Goal: Information Seeking & Learning: Learn about a topic

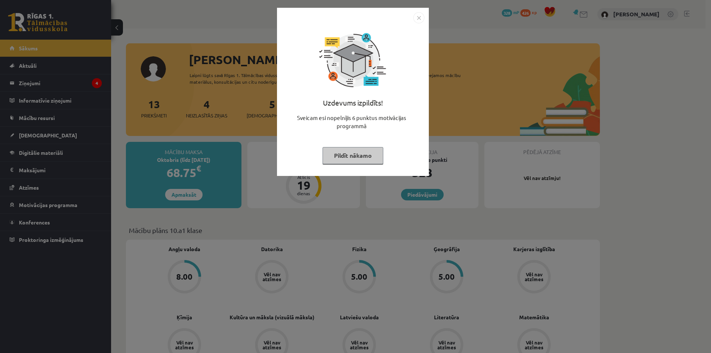
click at [419, 20] on img "Close" at bounding box center [418, 17] width 11 height 11
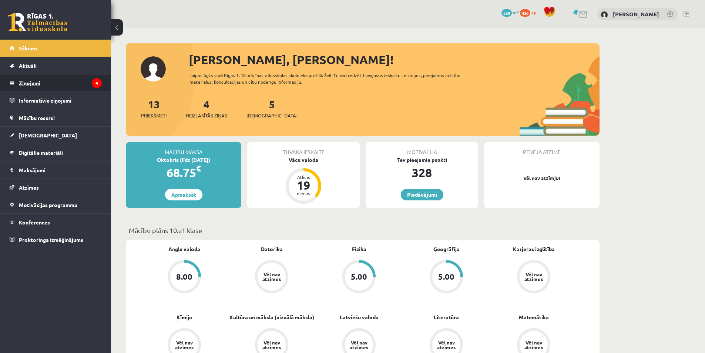
click at [41, 88] on legend "Ziņojumi 4" at bounding box center [60, 82] width 83 height 17
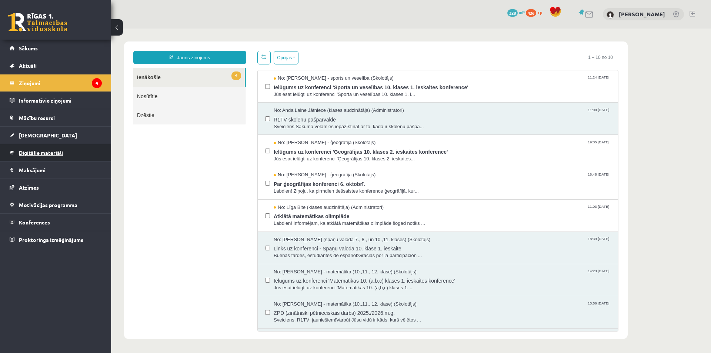
click at [64, 154] on link "Digitālie materiāli" at bounding box center [56, 152] width 92 height 17
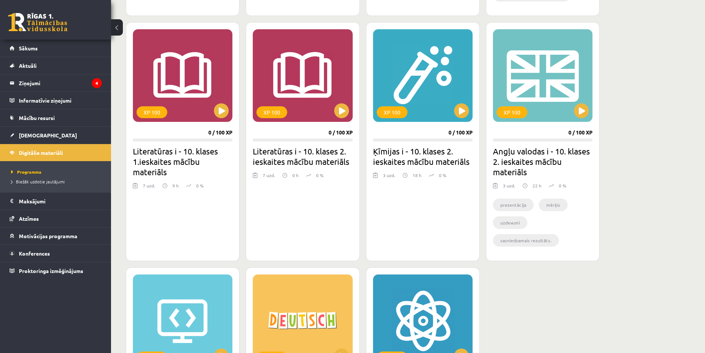
scroll to position [555, 0]
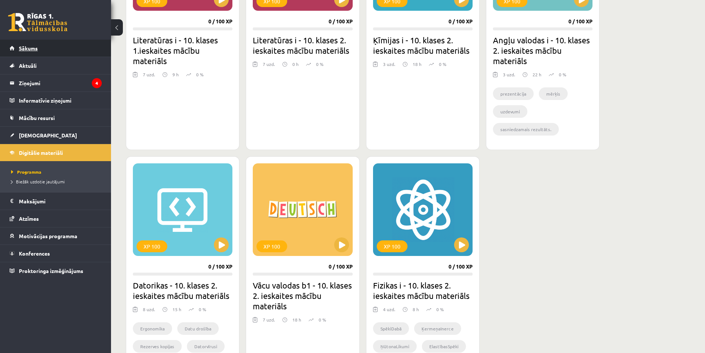
click at [12, 55] on link "Sākums" at bounding box center [56, 48] width 92 height 17
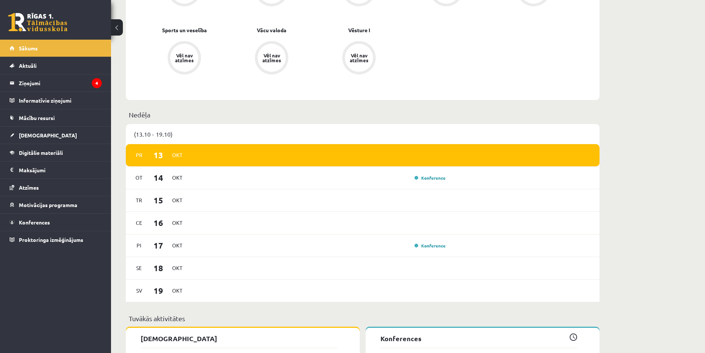
scroll to position [444, 0]
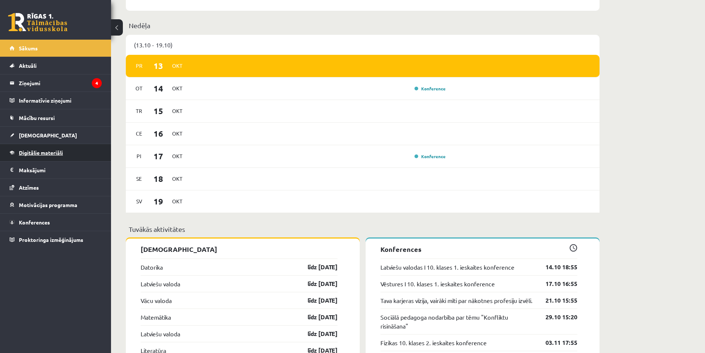
click at [58, 157] on link "Digitālie materiāli" at bounding box center [56, 152] width 92 height 17
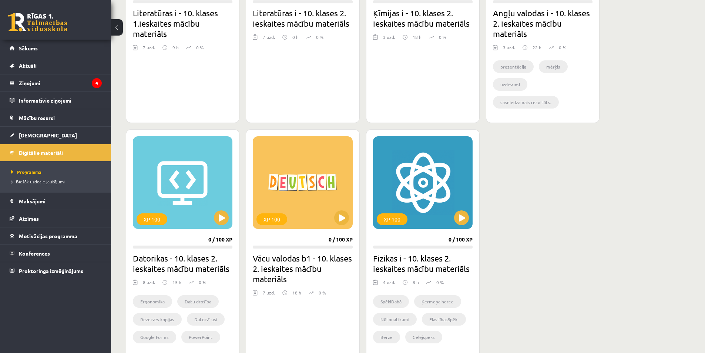
scroll to position [555, 0]
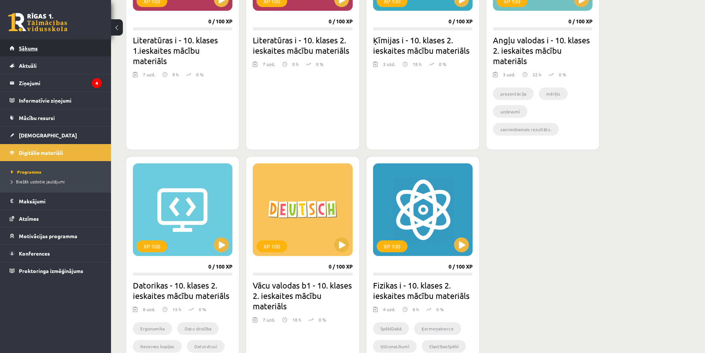
click at [60, 48] on link "Sākums" at bounding box center [56, 48] width 92 height 17
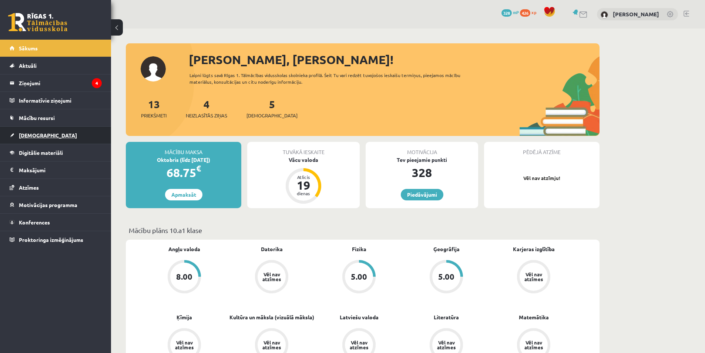
click at [84, 133] on link "[DEMOGRAPHIC_DATA]" at bounding box center [56, 135] width 92 height 17
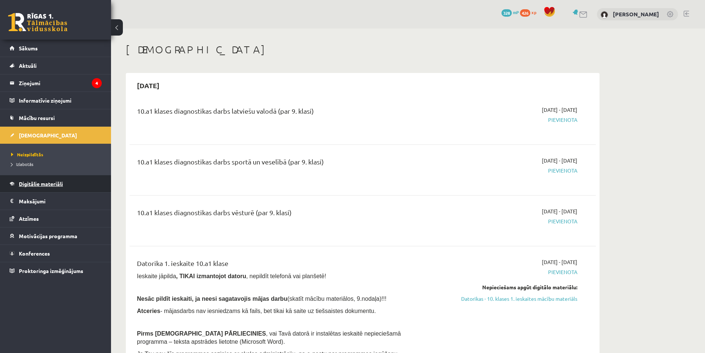
click at [77, 179] on link "Digitālie materiāli" at bounding box center [56, 183] width 92 height 17
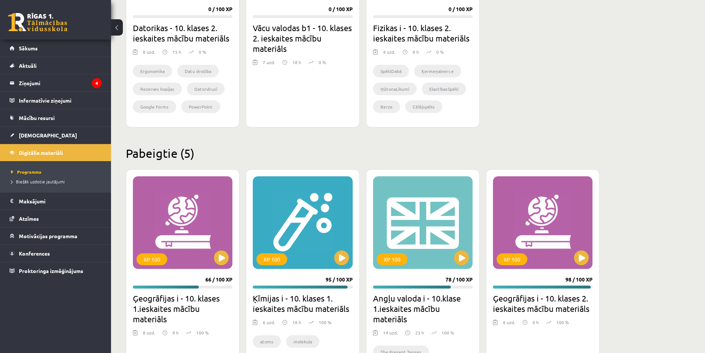
scroll to position [621, 0]
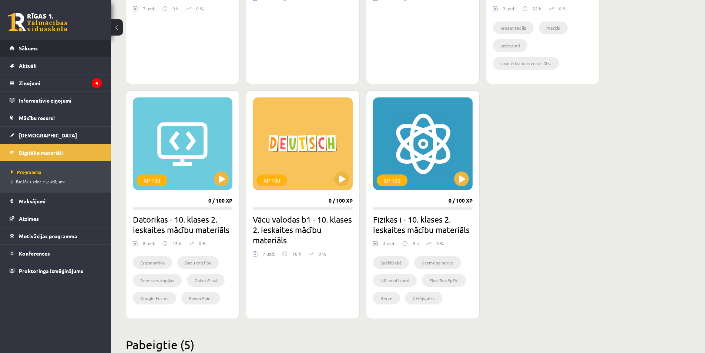
click at [76, 51] on link "Sākums" at bounding box center [56, 48] width 92 height 17
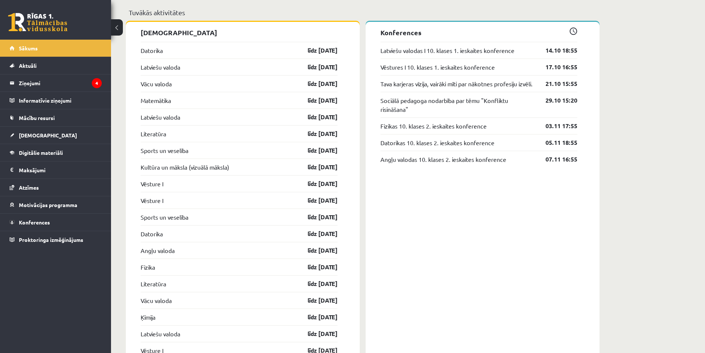
scroll to position [666, 0]
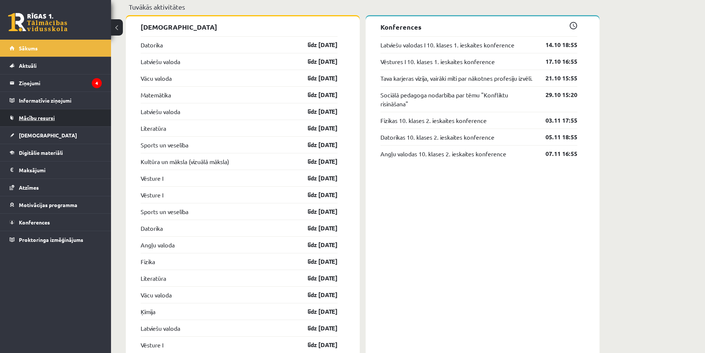
click at [38, 125] on link "Mācību resursi" at bounding box center [56, 117] width 92 height 17
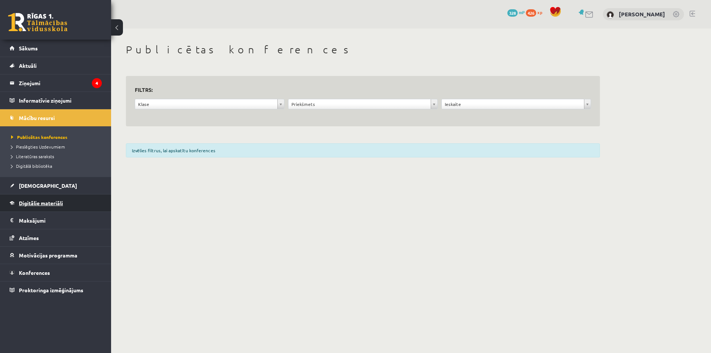
click at [62, 197] on link "Digitālie materiāli" at bounding box center [56, 202] width 92 height 17
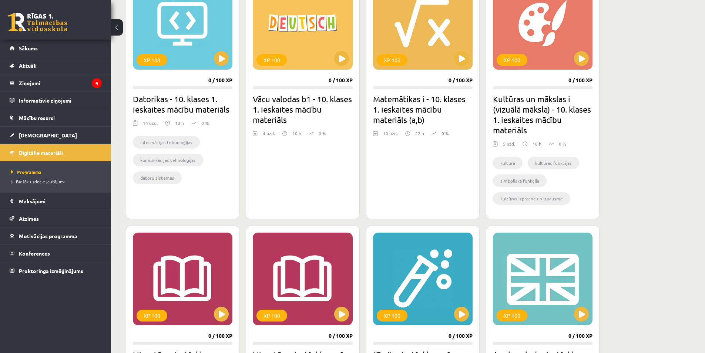
scroll to position [222, 0]
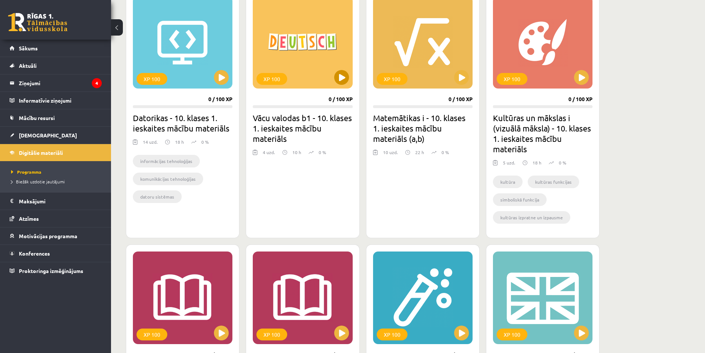
click at [321, 84] on div "XP 100" at bounding box center [303, 42] width 100 height 93
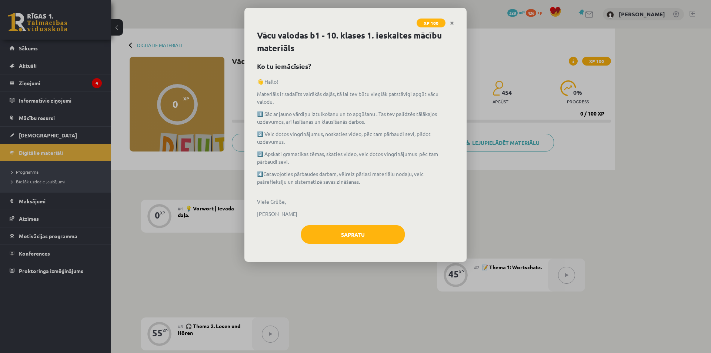
click at [447, 25] on link "Close" at bounding box center [451, 23] width 13 height 14
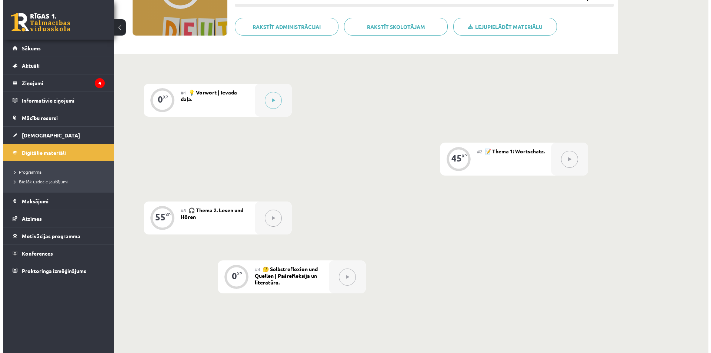
scroll to position [75, 0]
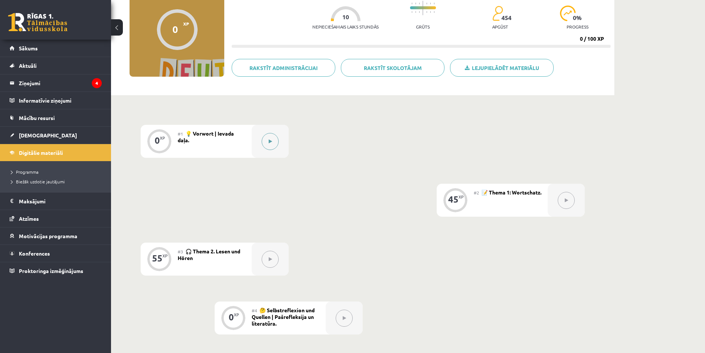
click at [269, 143] on icon at bounding box center [270, 141] width 3 height 4
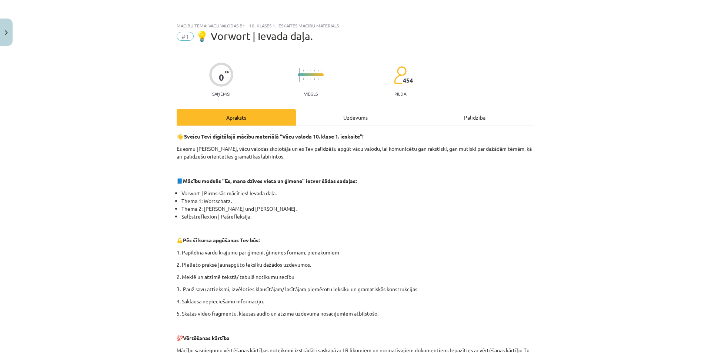
click at [334, 111] on div "0 XP Saņemsi Viegls 454 pilda Apraksts Uzdevums Palīdzība 👋 Sveicu Tevi digitāl…" at bounding box center [355, 300] width 366 height 503
click at [335, 116] on div "Uzdevums" at bounding box center [355, 117] width 119 height 17
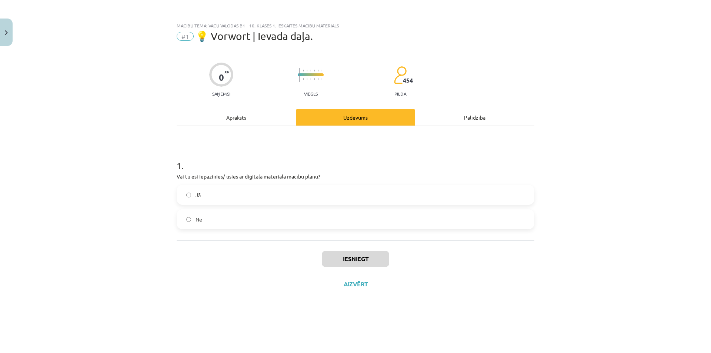
click at [261, 122] on div "Apraksts" at bounding box center [236, 117] width 119 height 17
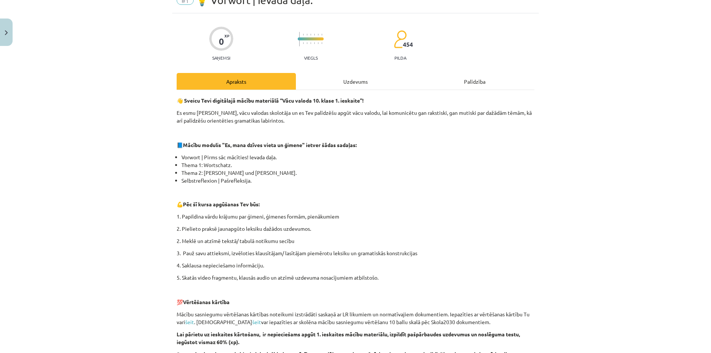
scroll to position [0, 0]
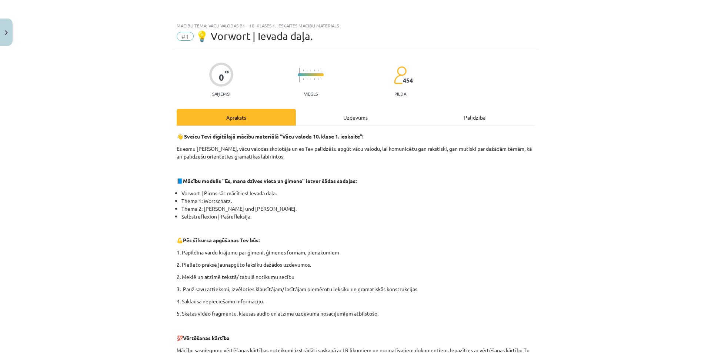
click at [342, 117] on div "Uzdevums" at bounding box center [355, 117] width 119 height 17
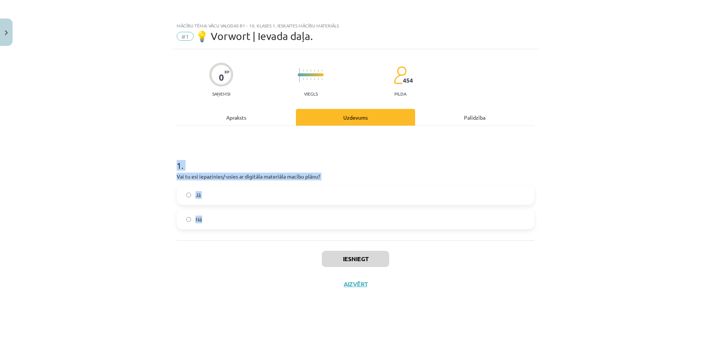
drag, startPoint x: 175, startPoint y: 160, endPoint x: 262, endPoint y: 219, distance: 105.3
click at [262, 219] on div "0 XP Saņemsi Viegls 454 pilda Apraksts Uzdevums Palīdzība 1 . Vai tu esi iepazi…" at bounding box center [355, 191] width 366 height 285
copy div "1 . Vai tu esi iepazinies/-usies ar digitāla materiāla macību plānu? Jā Nē"
click at [299, 199] on label "Jā" at bounding box center [355, 194] width 356 height 19
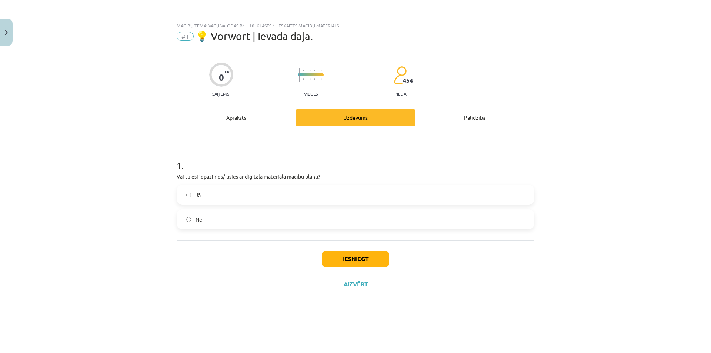
click at [241, 264] on div "Iesniegt Aizvērt" at bounding box center [355, 266] width 357 height 52
click at [333, 262] on button "Iesniegt" at bounding box center [355, 259] width 67 height 16
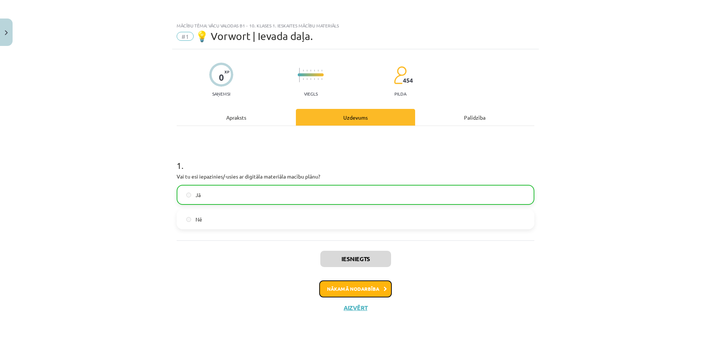
click at [360, 284] on button "Nākamā nodarbība" at bounding box center [355, 288] width 73 height 17
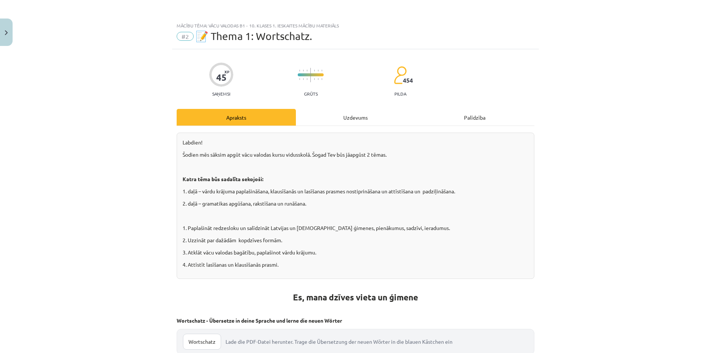
click at [329, 114] on div "Uzdevums" at bounding box center [355, 117] width 119 height 17
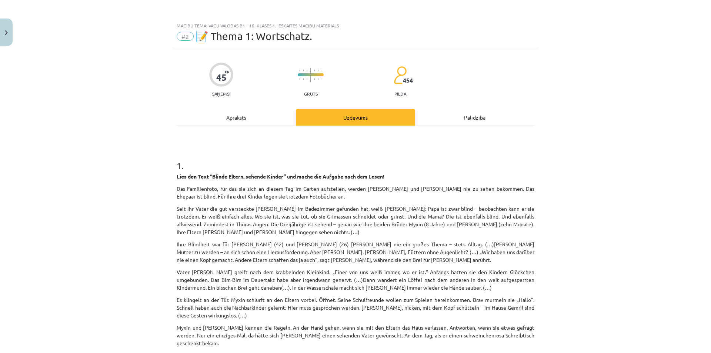
click at [236, 115] on div "Apraksts" at bounding box center [236, 117] width 119 height 17
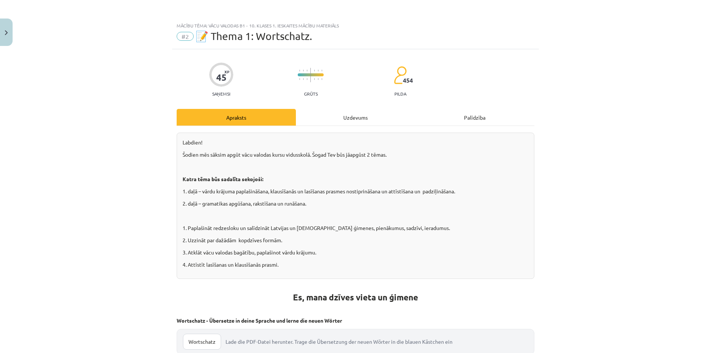
click at [359, 120] on div "Uzdevums" at bounding box center [355, 117] width 119 height 17
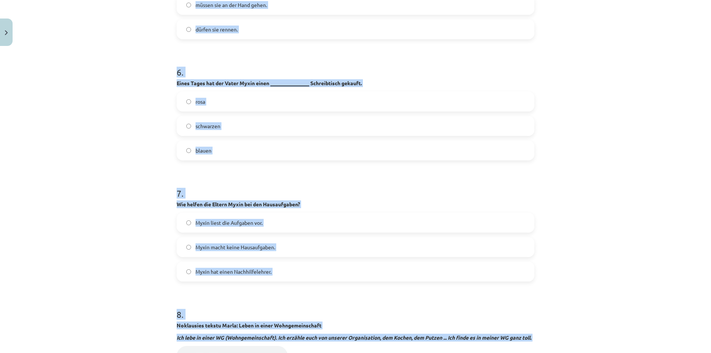
scroll to position [910, 0]
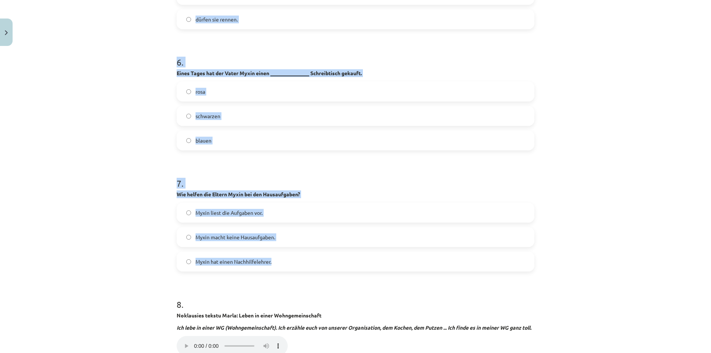
drag, startPoint x: 173, startPoint y: 167, endPoint x: 316, endPoint y: 258, distance: 169.6
copy form "1 . Lies den Text “Blinde Eltern, sehende Kinder” und mache die Aufgabe nach de…"
click at [130, 124] on div "Mācību tēma: Vācu valodas b1 - 10. klases 1. ieskaites mācību materiāls #2 📝 Th…" at bounding box center [355, 176] width 711 height 353
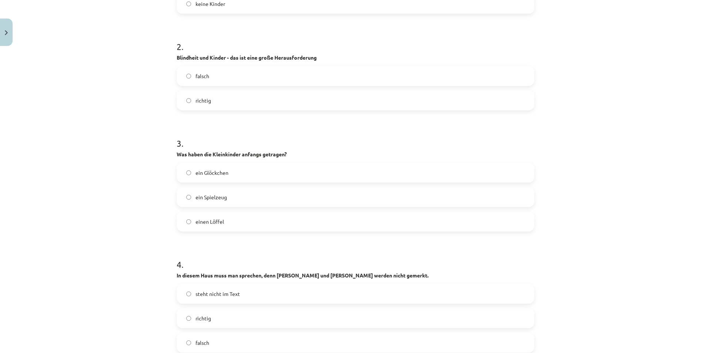
scroll to position [355, 0]
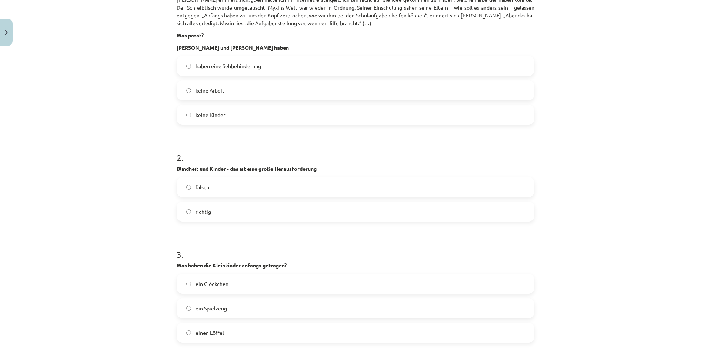
click at [273, 57] on label "haben eine Sehbehinderung" at bounding box center [355, 66] width 356 height 19
click at [218, 204] on label "richtig" at bounding box center [355, 211] width 356 height 19
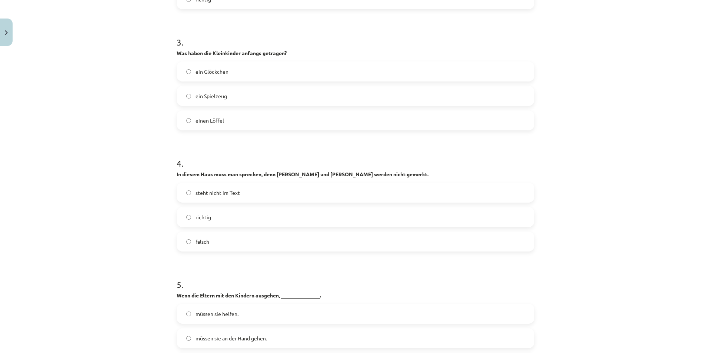
scroll to position [577, 0]
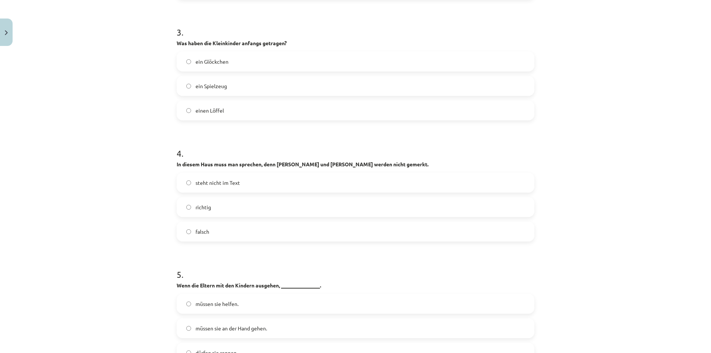
click at [212, 58] on label "ein Glöckchen" at bounding box center [355, 61] width 356 height 19
click at [221, 200] on label "richtig" at bounding box center [355, 207] width 356 height 19
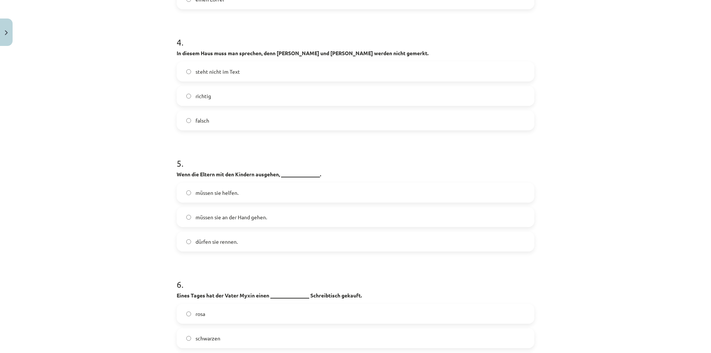
scroll to position [799, 0]
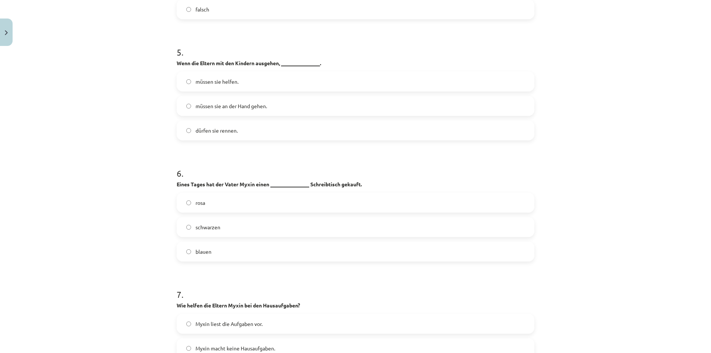
click at [198, 104] on label "müssen sie an der Hand gehen." at bounding box center [355, 106] width 356 height 19
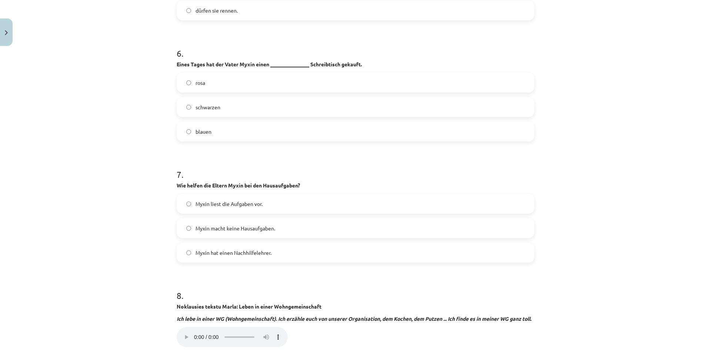
scroll to position [910, 0]
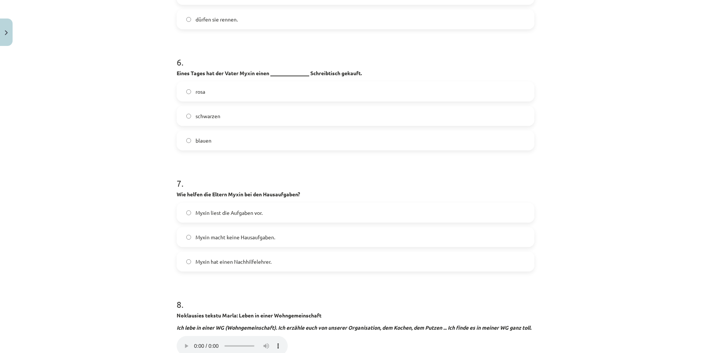
drag, startPoint x: 229, startPoint y: 84, endPoint x: 229, endPoint y: 89, distance: 4.8
click at [229, 84] on label "rosa" at bounding box center [355, 91] width 356 height 19
click at [264, 234] on label "Myxin macht keine Hausaufgaben." at bounding box center [355, 237] width 356 height 19
click at [203, 209] on span "Myxin liest die Aufgaben vor." at bounding box center [228, 213] width 67 height 8
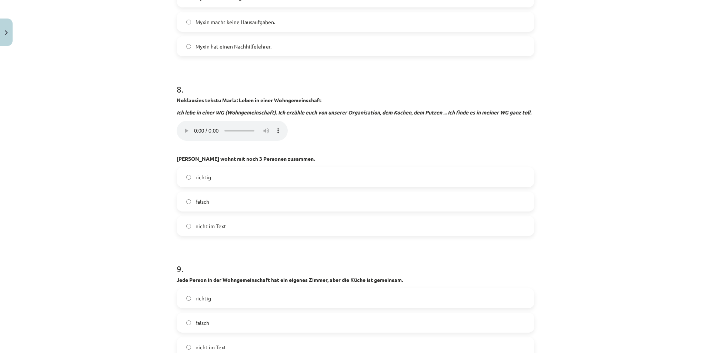
scroll to position [1132, 0]
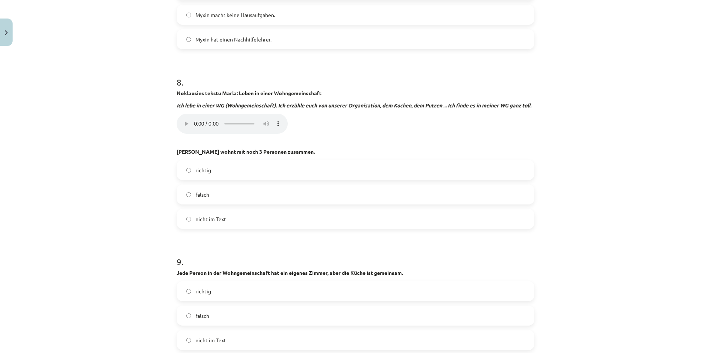
click at [215, 201] on label "falsch" at bounding box center [355, 194] width 356 height 19
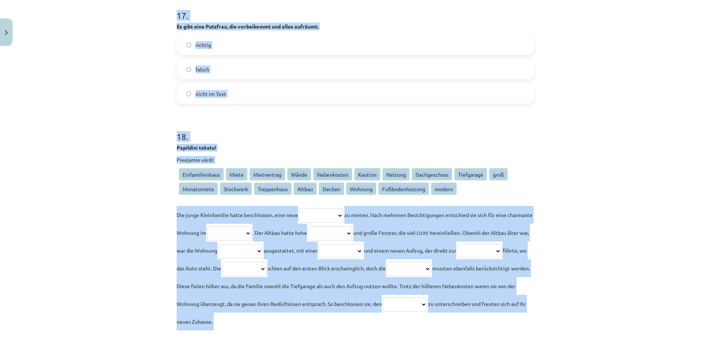
scroll to position [2351, 0]
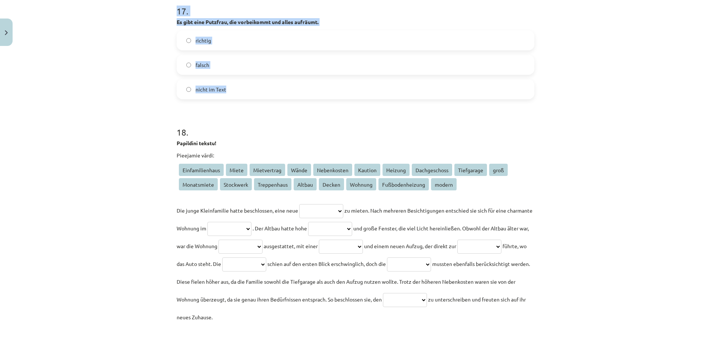
drag, startPoint x: 173, startPoint y: 148, endPoint x: 240, endPoint y: 96, distance: 85.2
copy form "9 . Jede Person in der Wohngemeinschaft hat ein eigenes Zimmer, aber die Küche …"
drag, startPoint x: 137, startPoint y: 98, endPoint x: 141, endPoint y: 97, distance: 3.9
click at [137, 98] on div "Mācību tēma: Vācu valodas b1 - 10. klases 1. ieskaites mācību materiāls #2 📝 Th…" at bounding box center [355, 176] width 711 height 353
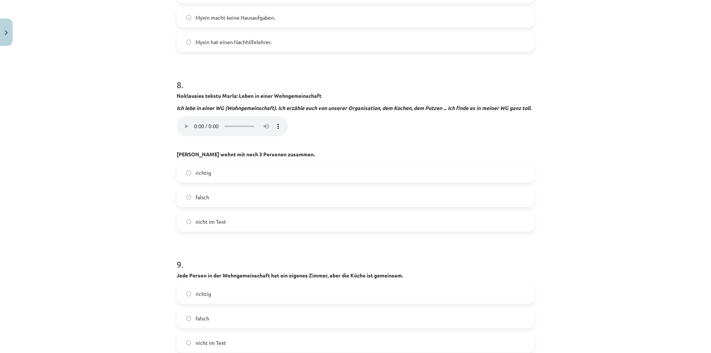
click at [144, 113] on div "Mācību tēma: Vācu valodas b1 - 10. klases 1. ieskaites mācību materiāls #2 📝 Th…" at bounding box center [355, 176] width 711 height 353
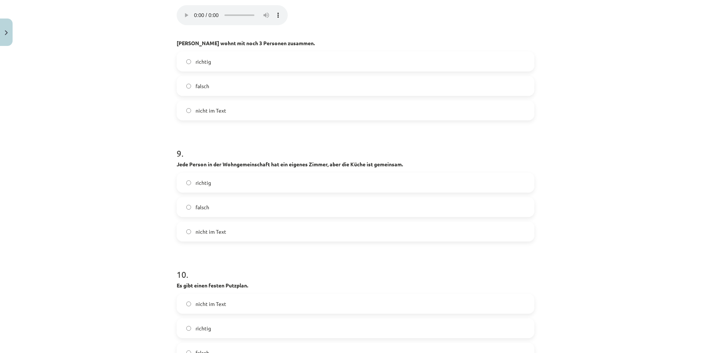
click at [241, 186] on label "richtig" at bounding box center [355, 182] width 356 height 19
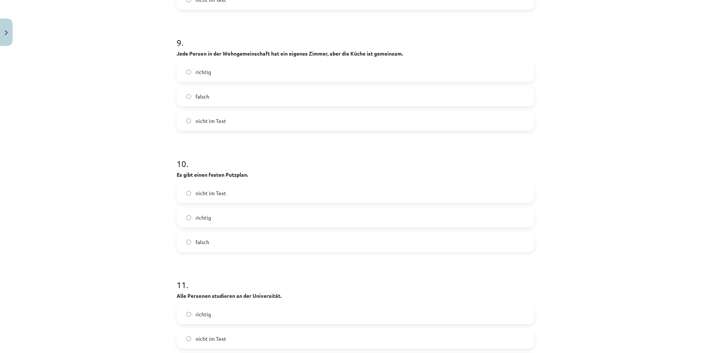
scroll to position [1463, 0]
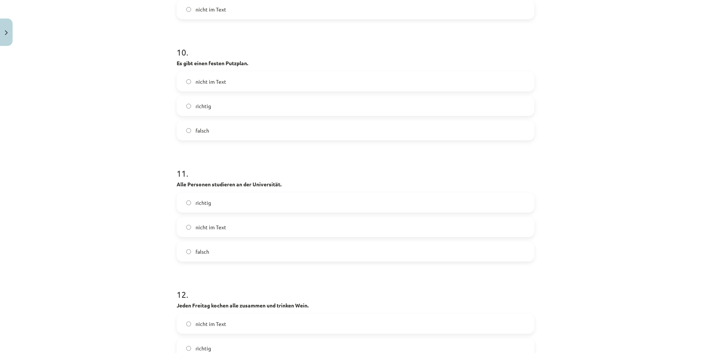
click at [230, 107] on label "richtig" at bounding box center [355, 106] width 356 height 19
click at [244, 217] on div "nicht im Text" at bounding box center [355, 227] width 357 height 20
click at [240, 227] on label "nicht im Text" at bounding box center [355, 227] width 356 height 19
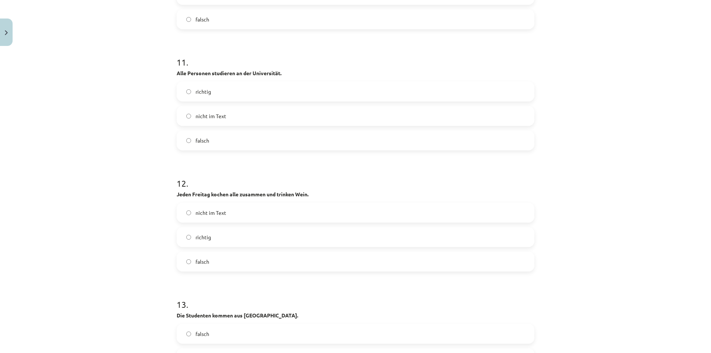
click at [263, 264] on label "falsch" at bounding box center [355, 261] width 356 height 19
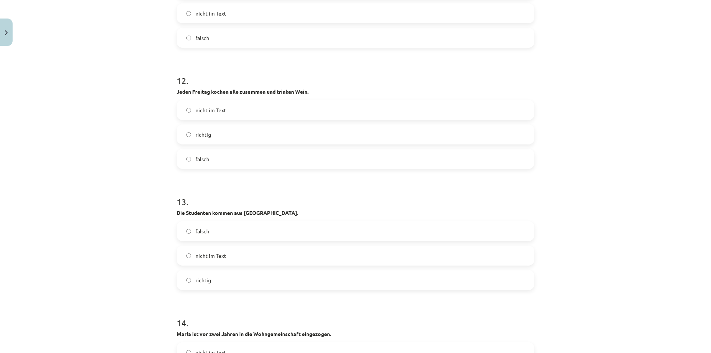
scroll to position [1685, 0]
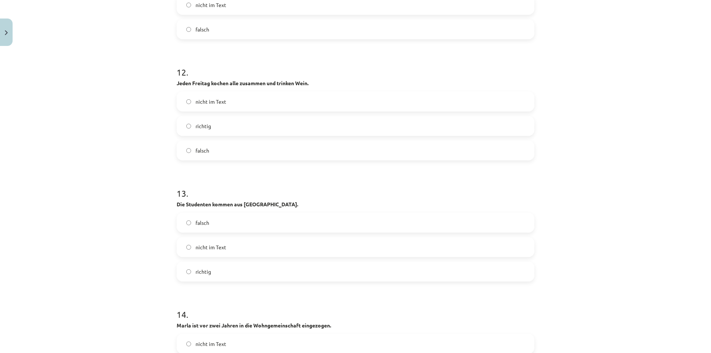
click at [252, 265] on label "richtig" at bounding box center [355, 271] width 356 height 19
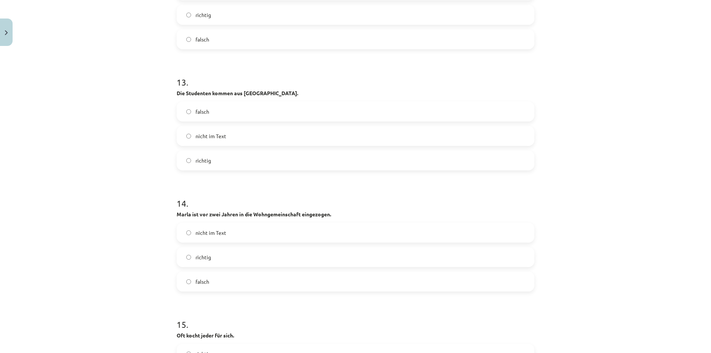
click at [256, 259] on label "richtig" at bounding box center [355, 257] width 356 height 19
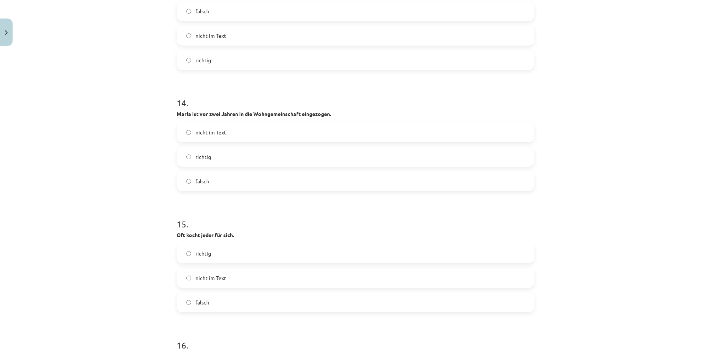
scroll to position [1907, 0]
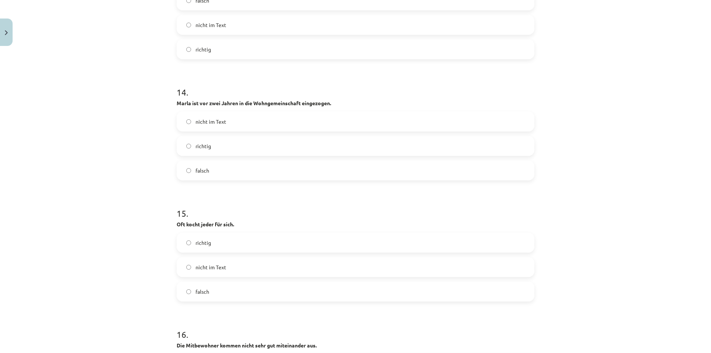
click at [245, 289] on label "falsch" at bounding box center [355, 291] width 356 height 19
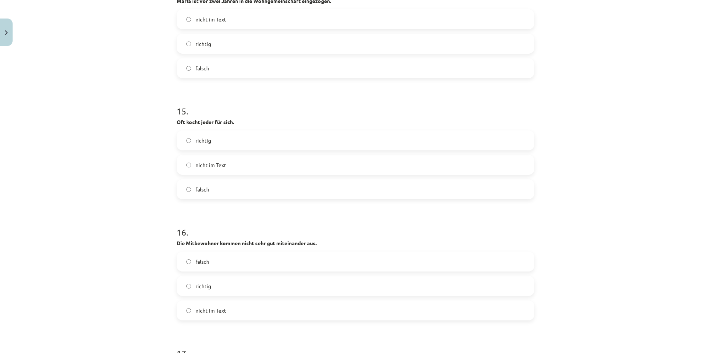
scroll to position [2018, 0]
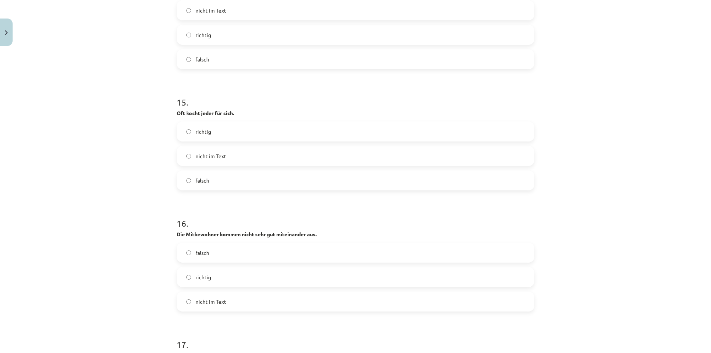
click at [246, 255] on label "falsch" at bounding box center [355, 252] width 356 height 19
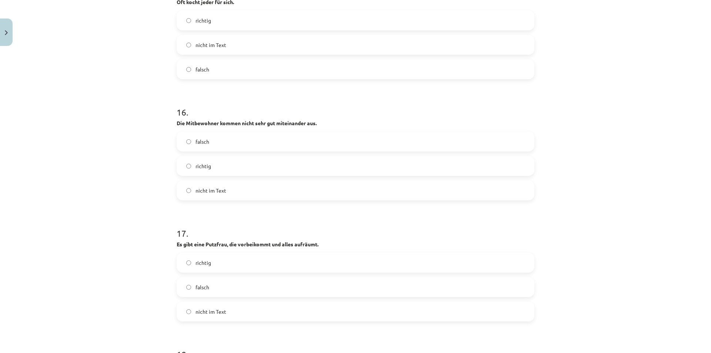
click at [250, 281] on label "falsch" at bounding box center [355, 287] width 356 height 19
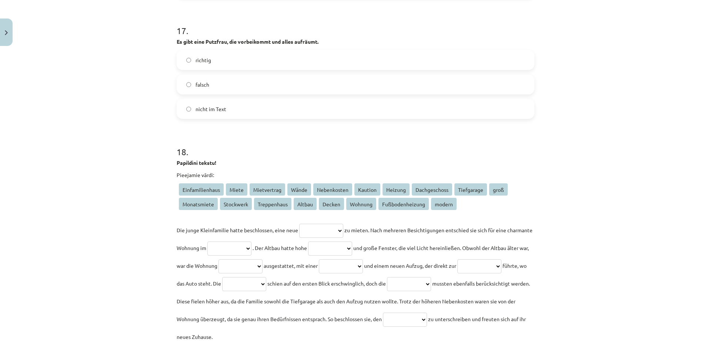
scroll to position [2205, 0]
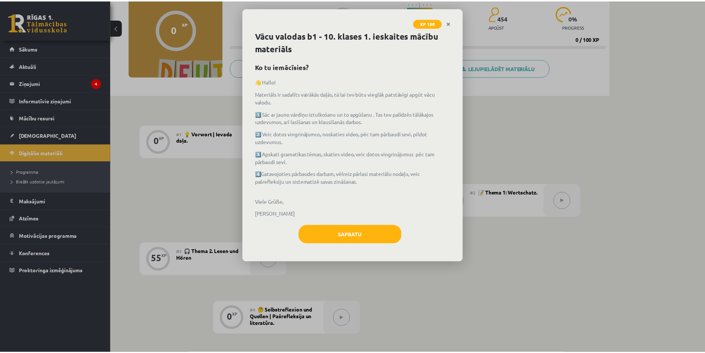
scroll to position [75, 0]
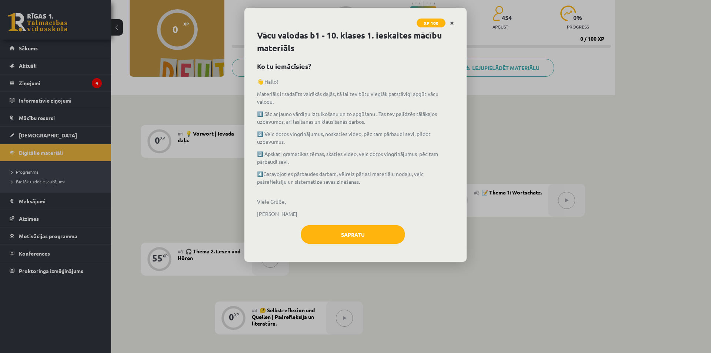
click at [453, 24] on icon "Close" at bounding box center [452, 23] width 4 height 5
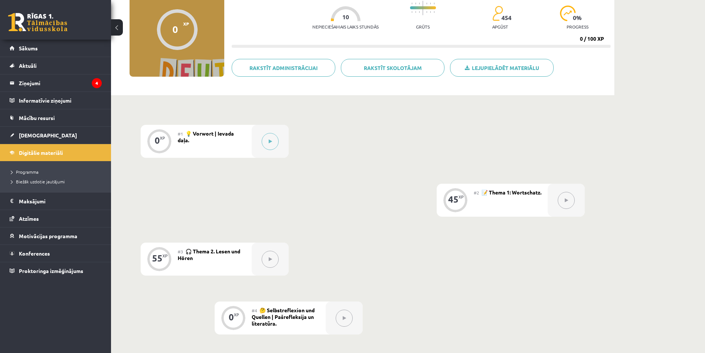
drag, startPoint x: 573, startPoint y: 202, endPoint x: 546, endPoint y: 194, distance: 27.3
click at [573, 202] on button at bounding box center [566, 200] width 17 height 17
click at [255, 138] on div at bounding box center [270, 141] width 37 height 33
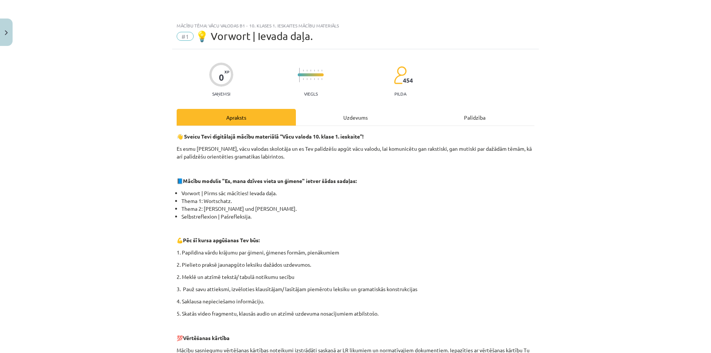
click at [346, 124] on div "Uzdevums" at bounding box center [355, 117] width 119 height 17
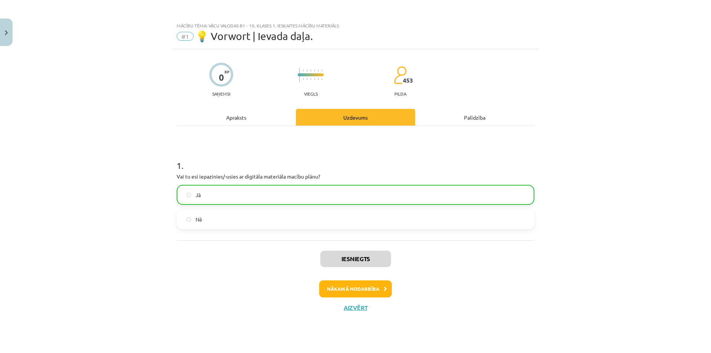
click at [278, 199] on label "Jā" at bounding box center [355, 194] width 356 height 19
click at [352, 289] on button "Nākamā nodarbība" at bounding box center [355, 288] width 73 height 17
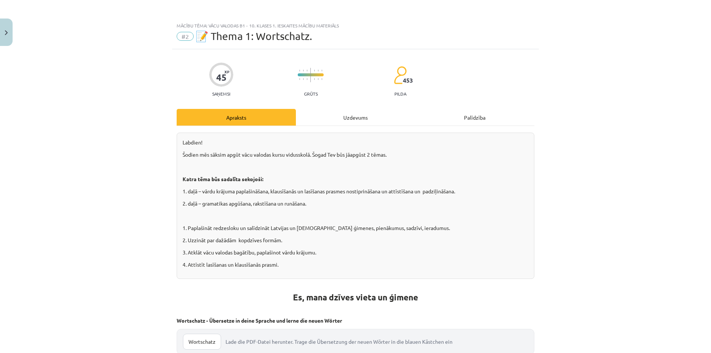
click at [342, 121] on div "Uzdevums" at bounding box center [355, 117] width 119 height 17
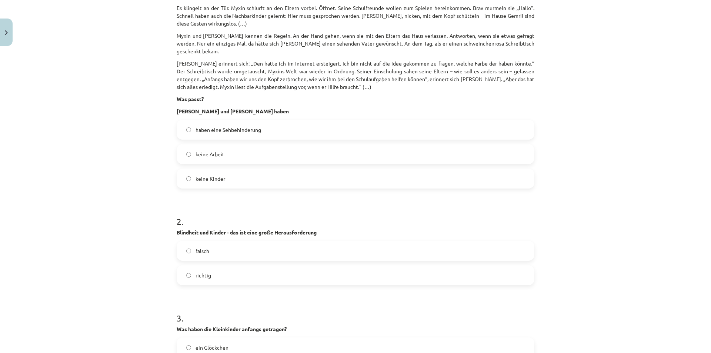
scroll to position [352, 0]
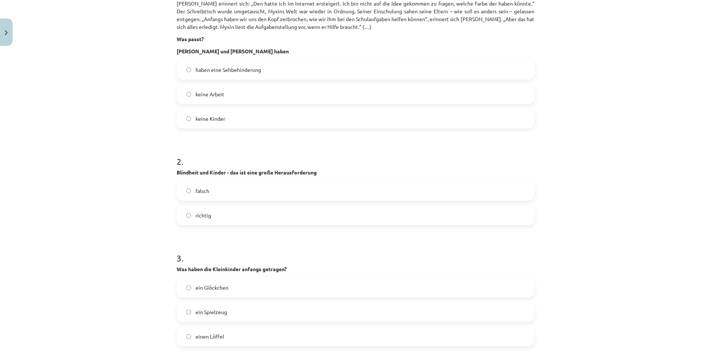
click at [207, 115] on span "keine Kinder" at bounding box center [210, 119] width 30 height 8
click at [234, 66] on span "haben eine Sehbehinderung" at bounding box center [228, 70] width 66 height 8
click at [242, 215] on label "richtig" at bounding box center [355, 215] width 356 height 19
click at [268, 288] on label "ein Glöckchen" at bounding box center [355, 287] width 356 height 19
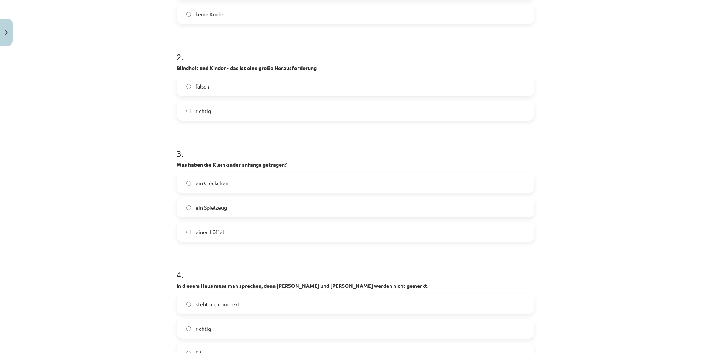
scroll to position [463, 0]
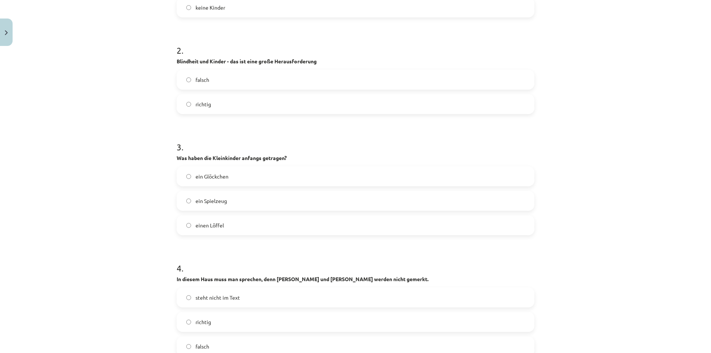
click at [239, 321] on label "richtig" at bounding box center [355, 321] width 356 height 19
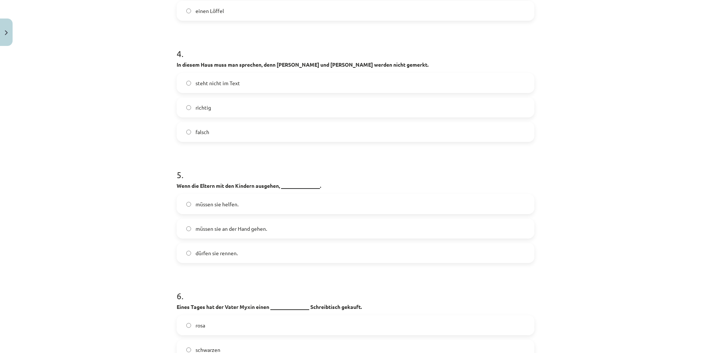
scroll to position [685, 0]
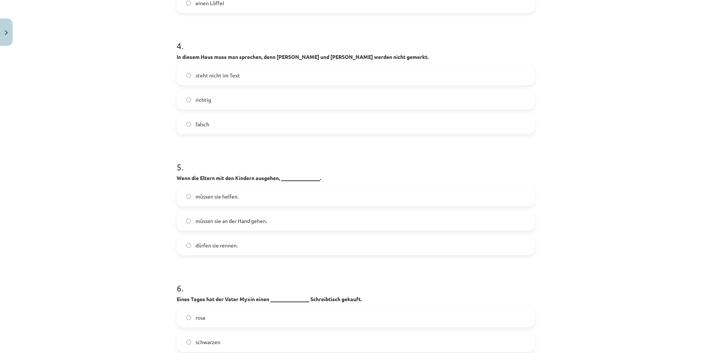
click at [233, 217] on span "müssen sie an der Hand gehen." at bounding box center [230, 221] width 71 height 8
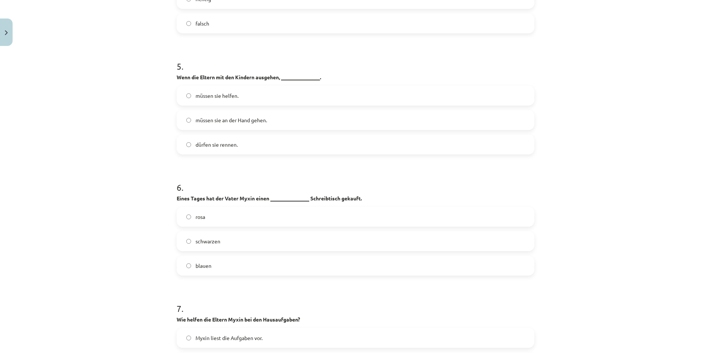
scroll to position [796, 0]
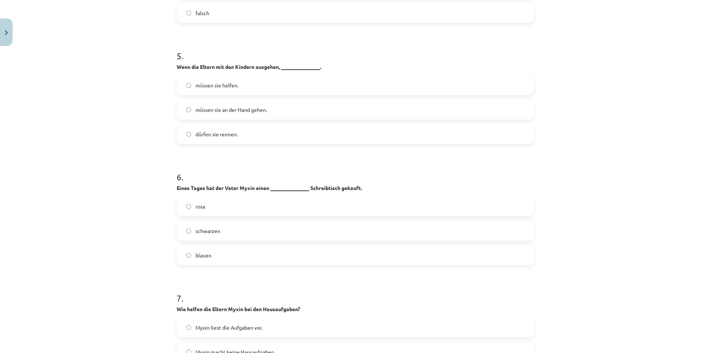
click at [216, 197] on label "rosa" at bounding box center [355, 206] width 356 height 19
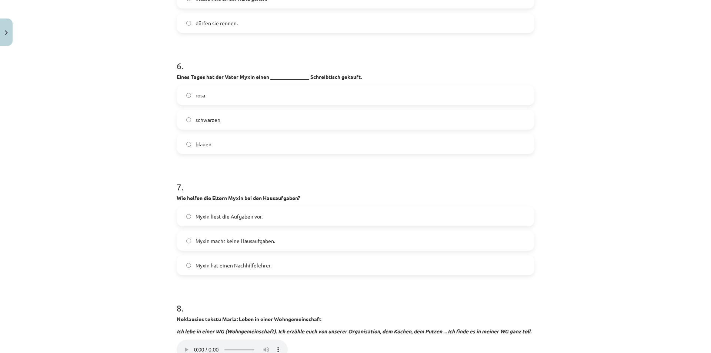
click at [234, 207] on label "Myxin liest die Aufgaben vor." at bounding box center [355, 216] width 356 height 19
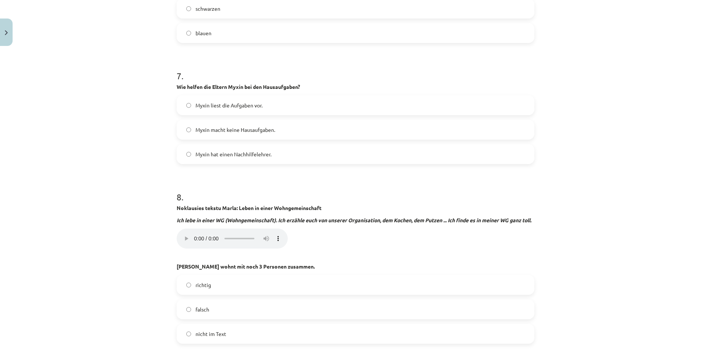
click at [288, 308] on label "falsch" at bounding box center [355, 309] width 356 height 19
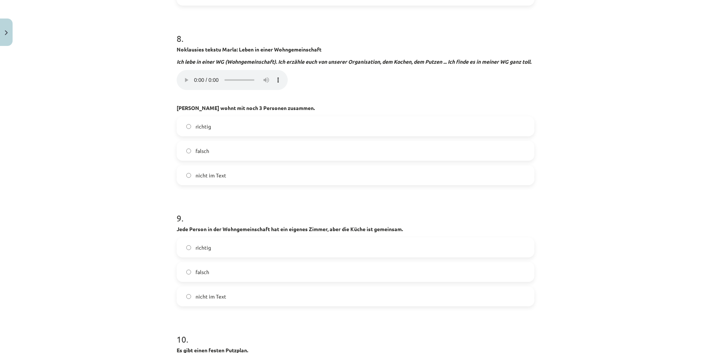
scroll to position [1240, 0]
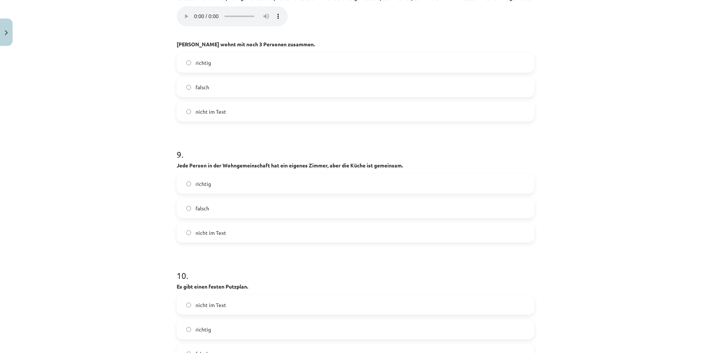
click at [273, 189] on label "richtig" at bounding box center [355, 183] width 356 height 19
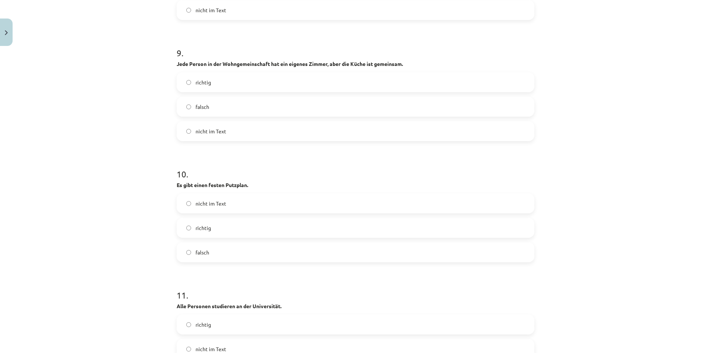
scroll to position [1351, 0]
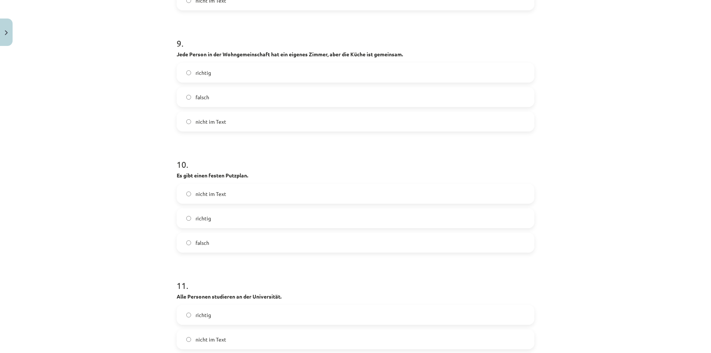
click at [261, 222] on label "richtig" at bounding box center [355, 218] width 356 height 19
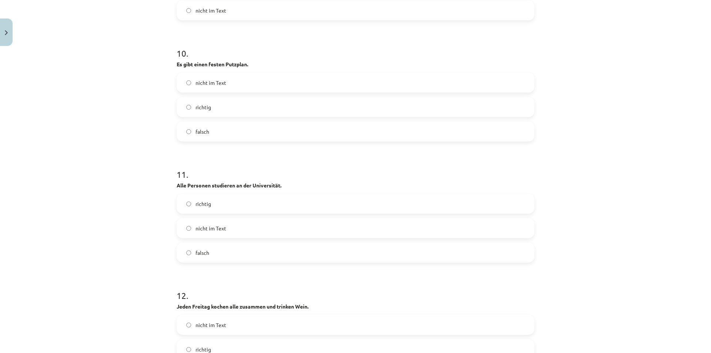
click at [258, 225] on label "nicht im Text" at bounding box center [355, 228] width 356 height 19
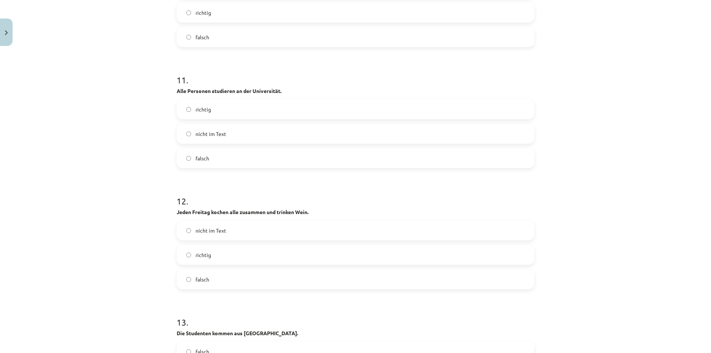
scroll to position [1573, 0]
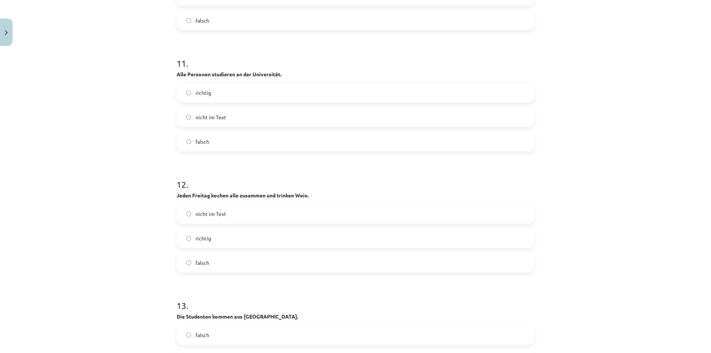
click at [259, 220] on label "nicht im Text" at bounding box center [355, 213] width 356 height 19
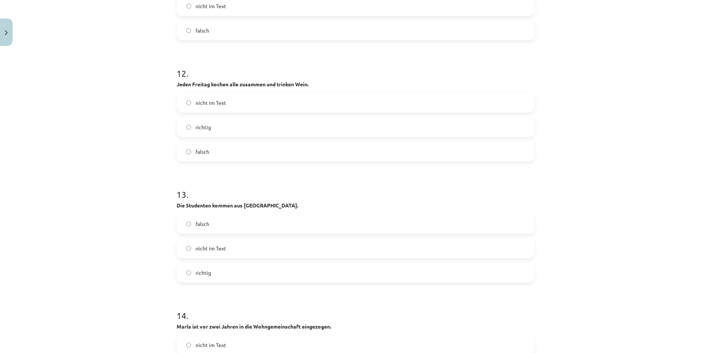
click at [231, 215] on label "falsch" at bounding box center [355, 223] width 356 height 19
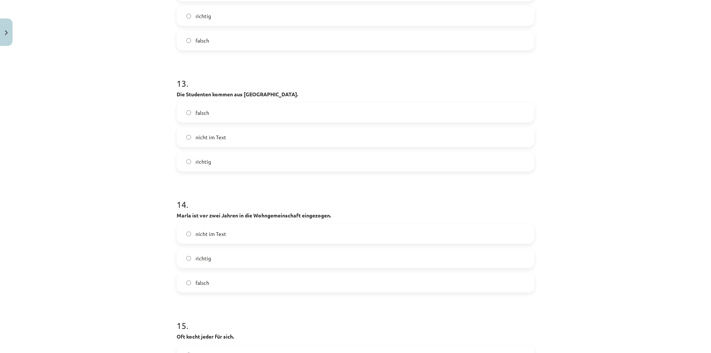
click at [234, 258] on label "richtig" at bounding box center [355, 258] width 356 height 19
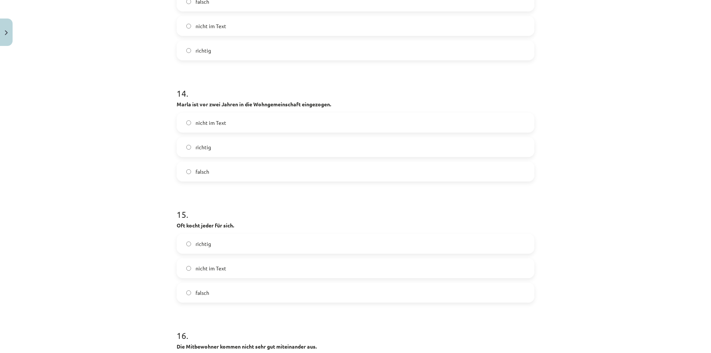
click at [234, 245] on label "richtig" at bounding box center [355, 243] width 356 height 19
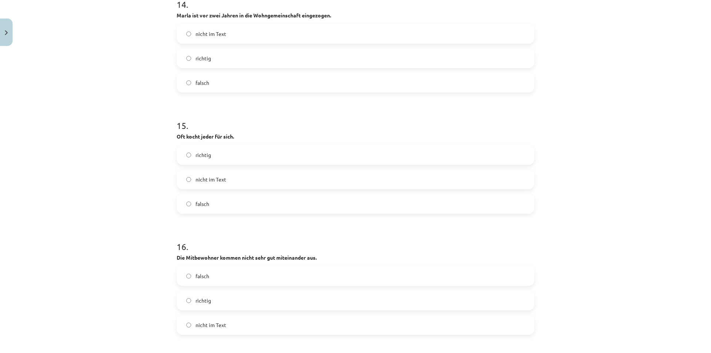
scroll to position [2017, 0]
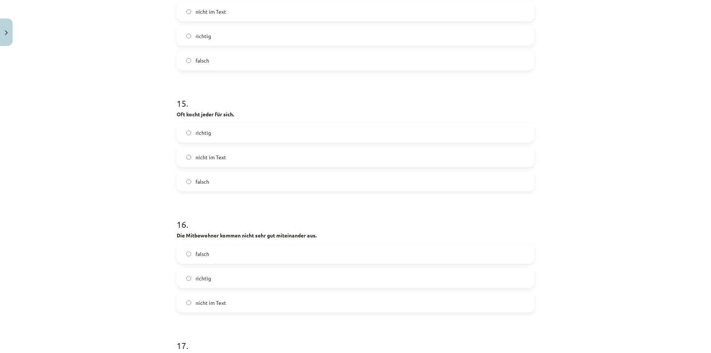
click at [224, 258] on label "falsch" at bounding box center [355, 253] width 356 height 19
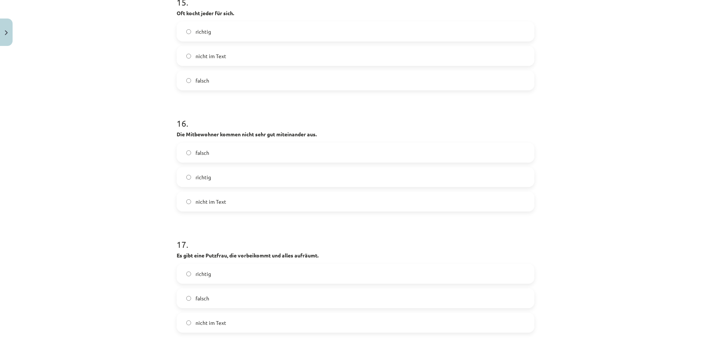
scroll to position [2128, 0]
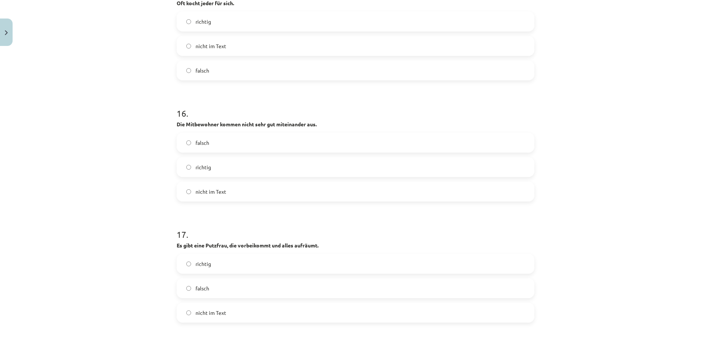
click at [234, 263] on label "richtig" at bounding box center [355, 263] width 356 height 19
click at [236, 282] on label "falsch" at bounding box center [355, 288] width 356 height 19
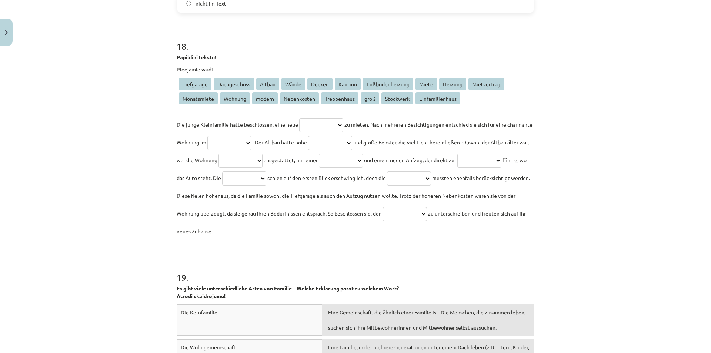
scroll to position [2427, 0]
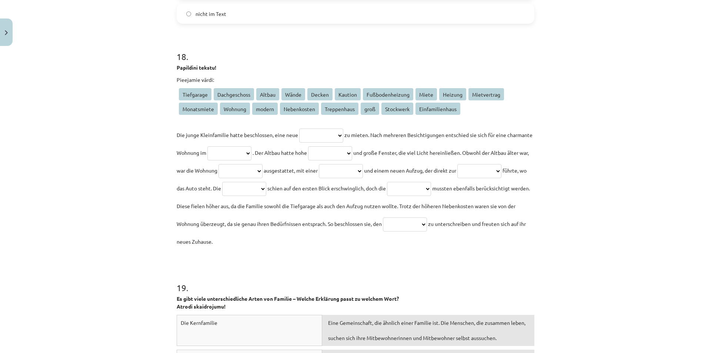
drag, startPoint x: 173, startPoint y: 55, endPoint x: 398, endPoint y: 245, distance: 294.1
copy div "**********"
click at [137, 90] on div "Mācību tēma: Vācu valodas b1 - 10. klases 1. ieskaites mācību materiāls #2 📝 Th…" at bounding box center [355, 176] width 711 height 353
click at [311, 135] on select "**********" at bounding box center [321, 135] width 44 height 14
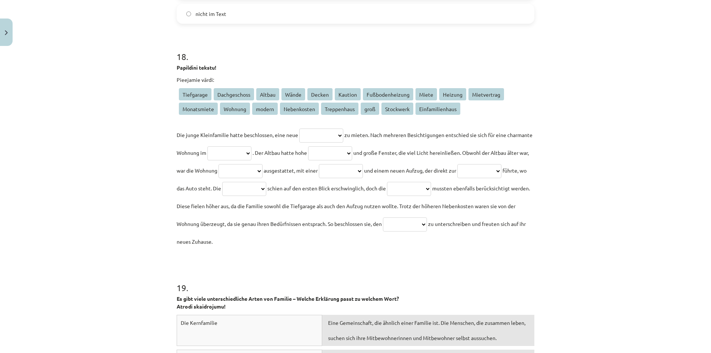
select select "*******"
click at [299, 128] on select "**********" at bounding box center [321, 135] width 44 height 14
click at [251, 152] on select "**********" at bounding box center [229, 153] width 44 height 14
select select "******"
click at [232, 146] on select "**********" at bounding box center [229, 153] width 44 height 14
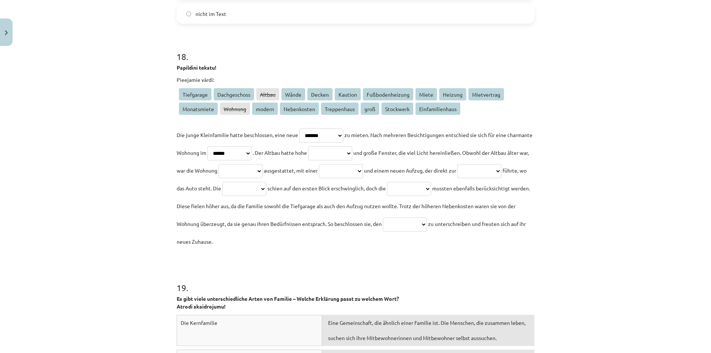
click at [352, 149] on select "**********" at bounding box center [330, 153] width 44 height 14
select select "******"
click at [348, 146] on select "**********" at bounding box center [330, 153] width 44 height 14
click at [262, 170] on select "**********" at bounding box center [240, 171] width 44 height 14
click at [262, 164] on select "**********" at bounding box center [240, 171] width 44 height 14
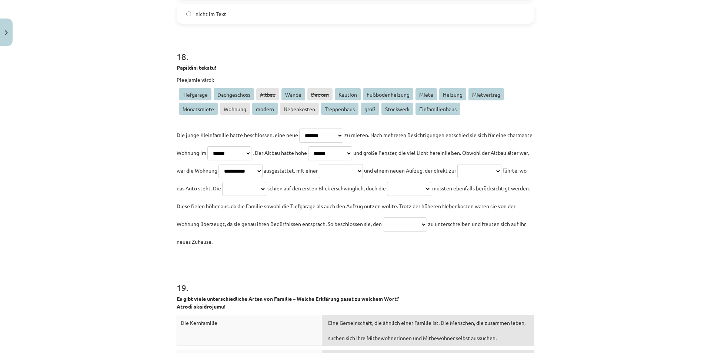
click at [262, 169] on select "**********" at bounding box center [240, 171] width 44 height 14
select select "******"
click at [262, 164] on select "**********" at bounding box center [240, 171] width 44 height 14
click at [363, 173] on select "**********" at bounding box center [341, 171] width 44 height 14
select select "**********"
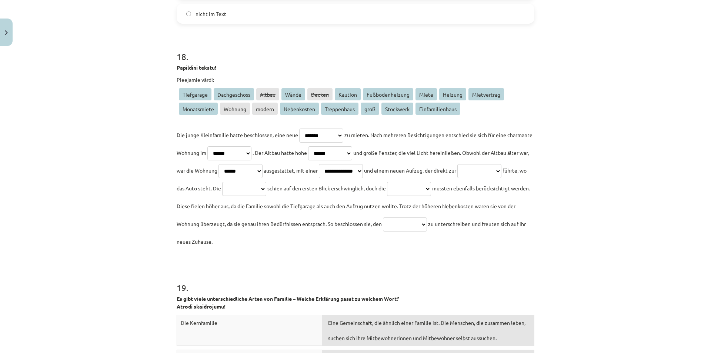
click at [363, 164] on select "**********" at bounding box center [341, 171] width 44 height 14
click at [457, 178] on select "**********" at bounding box center [479, 171] width 44 height 14
select select "**********"
click at [457, 178] on select "**********" at bounding box center [479, 171] width 44 height 14
click at [266, 189] on select "**********" at bounding box center [244, 189] width 44 height 14
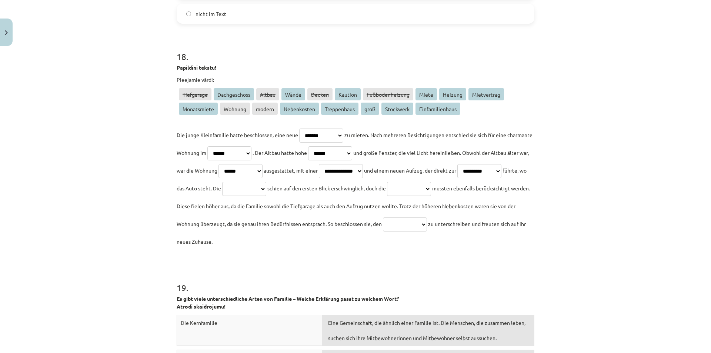
select select "*****"
click at [266, 182] on select "**********" at bounding box center [244, 189] width 44 height 14
click at [387, 196] on select "**********" at bounding box center [409, 189] width 44 height 14
select select "**********"
click at [387, 196] on select "**********" at bounding box center [409, 189] width 44 height 14
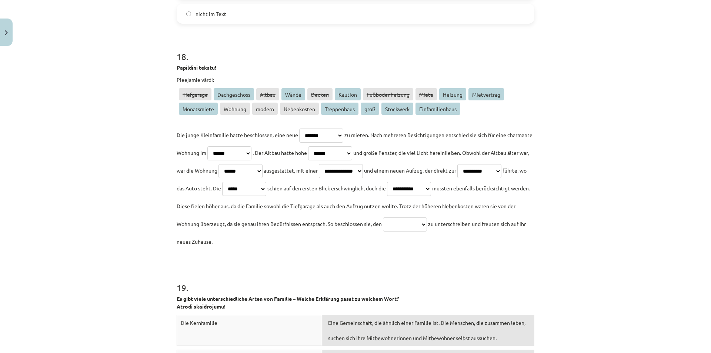
click at [383, 231] on select "**********" at bounding box center [405, 224] width 44 height 14
select select "**********"
click at [383, 231] on select "**********" at bounding box center [405, 224] width 44 height 14
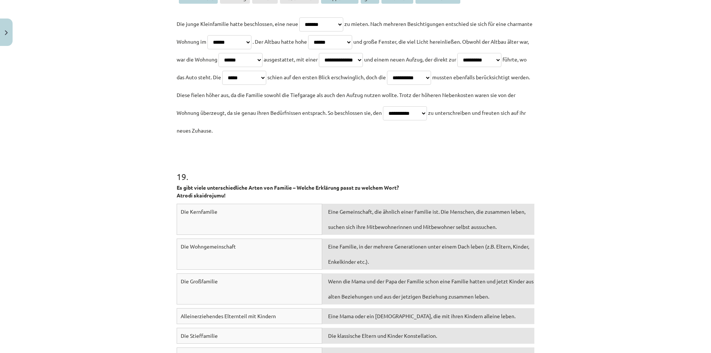
scroll to position [2649, 0]
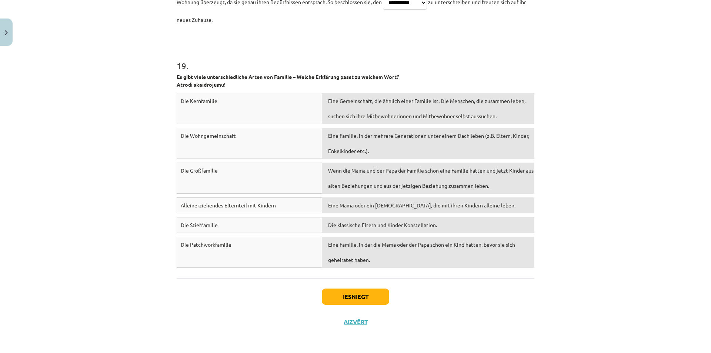
drag, startPoint x: 168, startPoint y: 66, endPoint x: 281, endPoint y: 145, distance: 138.1
click at [200, 84] on div "Mācību tēma: Vācu valodas b1 - 10. klases 1. ieskaites mācību materiāls #2 📝 Th…" at bounding box center [355, 176] width 711 height 353
drag, startPoint x: 281, startPoint y: 145, endPoint x: 304, endPoint y: 150, distance: 23.8
click at [308, 153] on div "Die Wohngemeinschaft" at bounding box center [249, 143] width 145 height 31
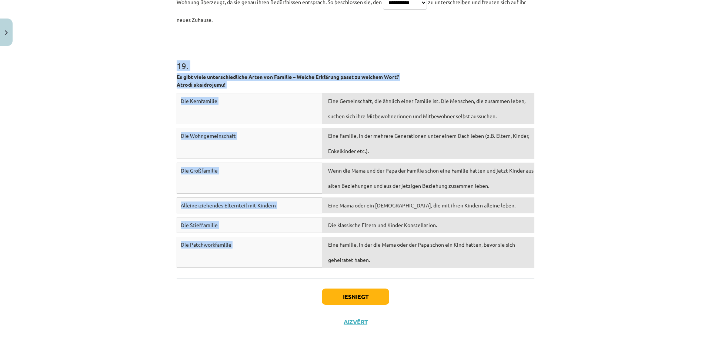
drag, startPoint x: 174, startPoint y: 64, endPoint x: 467, endPoint y: 251, distance: 347.9
click at [467, 251] on div "19 . Es gibt viele unterschiedliche Arten von Familie – Welche Erklärung passt …" at bounding box center [355, 152] width 357 height 238
click at [322, 128] on div "Eine Familie, in der mehrere Generationen unter einem Dach leben (z.B. Eltern, …" at bounding box center [428, 143] width 212 height 31
click at [141, 136] on div "Mācību tēma: Vācu valodas b1 - 10. klases 1. ieskaites mācību materiāls #2 📝 Th…" at bounding box center [355, 176] width 711 height 353
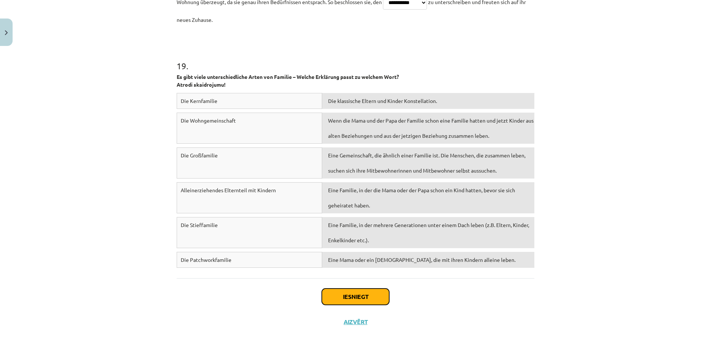
click at [364, 295] on button "Iesniegt" at bounding box center [355, 296] width 67 height 16
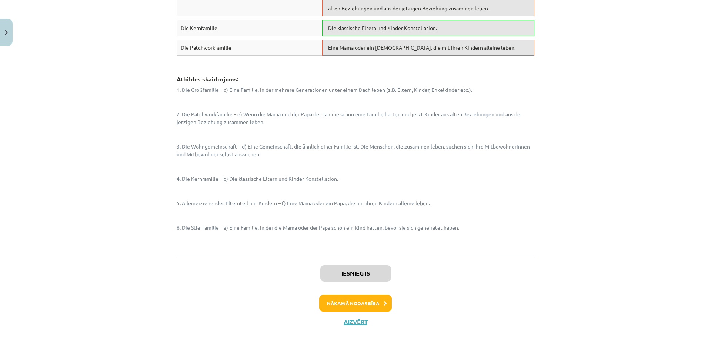
scroll to position [2957, 0]
click at [371, 309] on button "Nākamā nodarbība" at bounding box center [355, 303] width 73 height 17
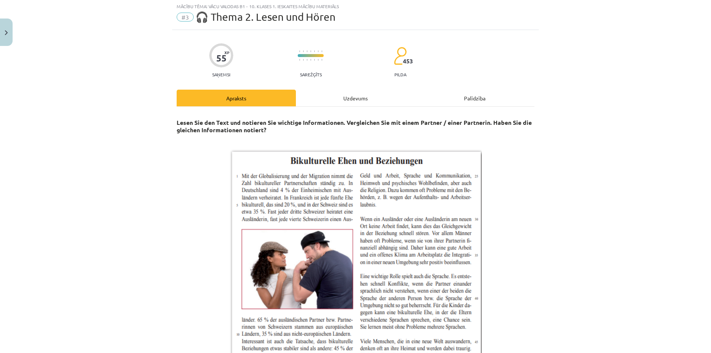
scroll to position [19, 0]
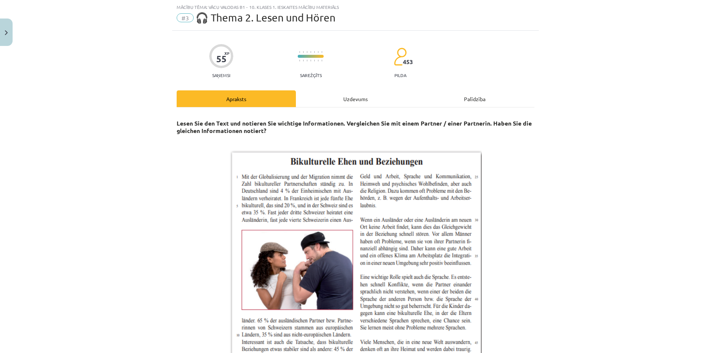
click at [339, 98] on div "Uzdevums" at bounding box center [355, 98] width 119 height 17
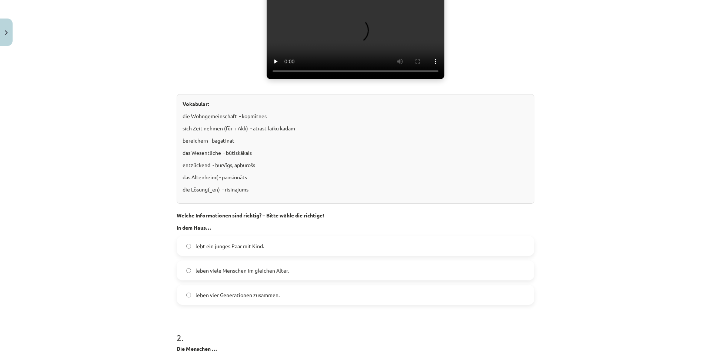
scroll to position [222, 0]
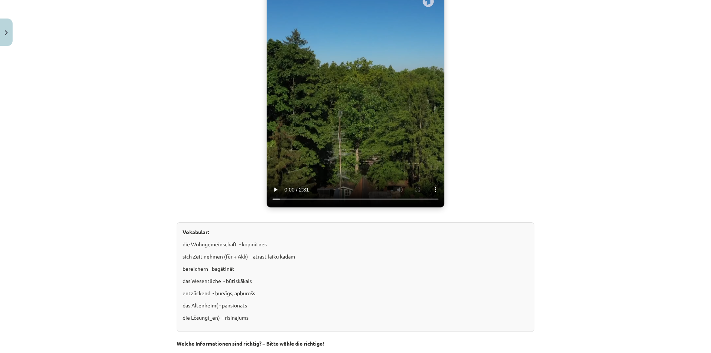
click at [352, 169] on video "Jūsu pārlūkprogramma neatbalsta video atskaņošanu." at bounding box center [355, 96] width 178 height 222
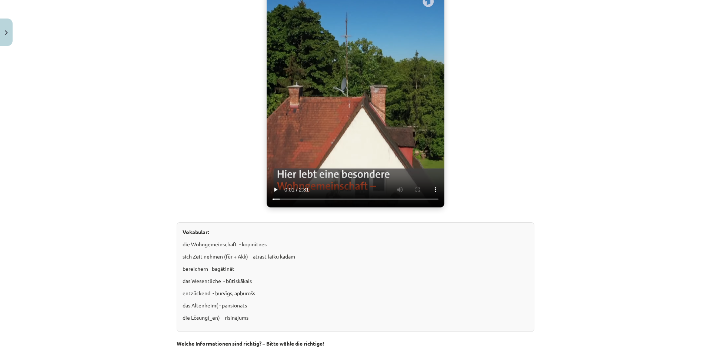
click at [354, 149] on video "Jūsu pārlūkprogramma neatbalsta video atskaņošanu." at bounding box center [355, 96] width 178 height 222
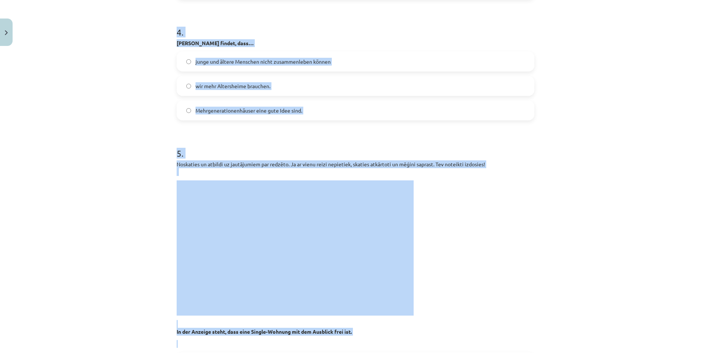
scroll to position [898, 0]
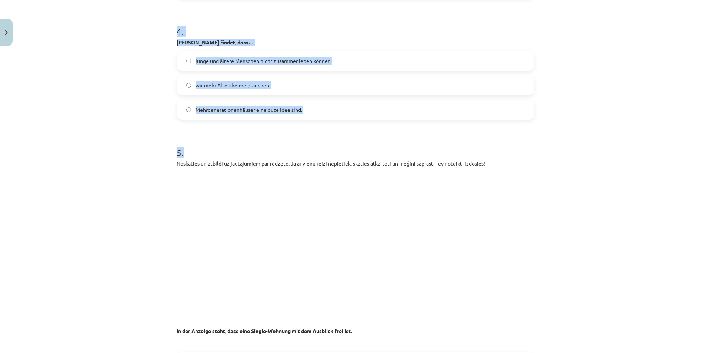
drag, startPoint x: 183, startPoint y: 148, endPoint x: 334, endPoint y: 137, distance: 151.4
click at [253, 112] on span "Mehrgenerationenhäuser eine gute Idee sind." at bounding box center [248, 110] width 107 height 8
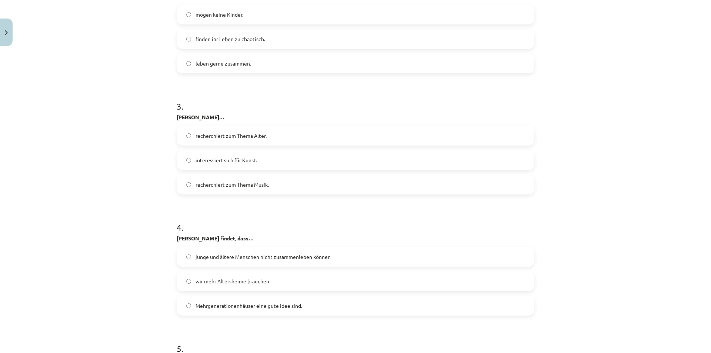
scroll to position [454, 0]
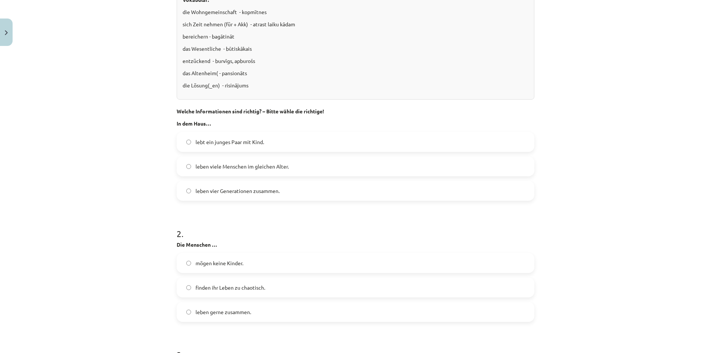
drag, startPoint x: 172, startPoint y: 105, endPoint x: 335, endPoint y: 242, distance: 212.0
click at [279, 155] on div "lebt ein junges Paar mit Kind. leben viele Menschen im gleichen Alter. leben vi…" at bounding box center [355, 166] width 357 height 69
click at [275, 165] on span "leben viele Menschen im gleichen Alter." at bounding box center [241, 166] width 93 height 8
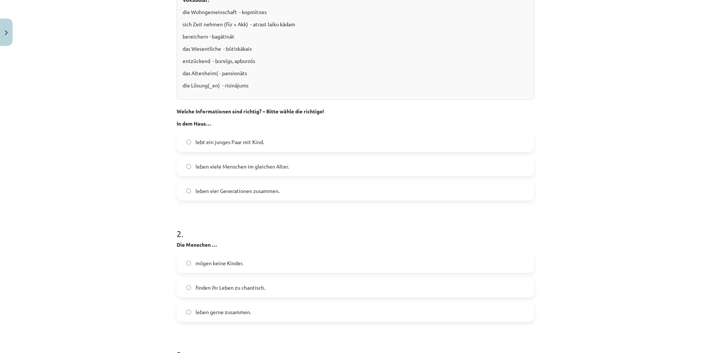
click at [281, 283] on label "finden ihr Leben zu chaotisch." at bounding box center [355, 287] width 356 height 19
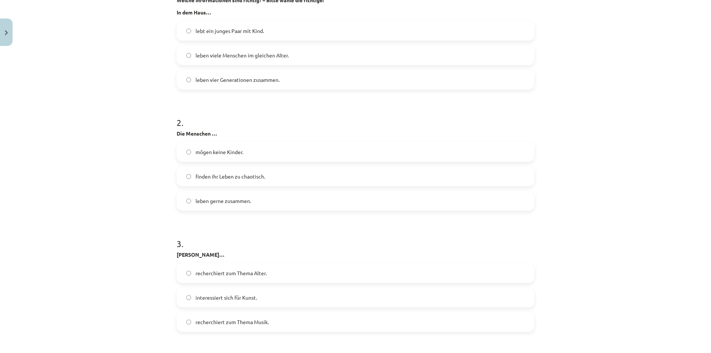
click at [279, 273] on label "recherchiert zum Thema Alter." at bounding box center [355, 272] width 356 height 19
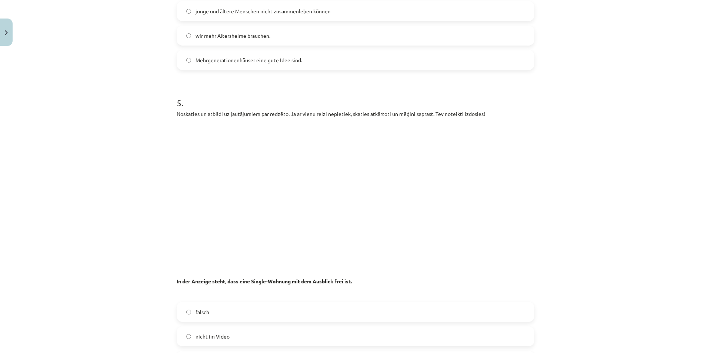
scroll to position [1009, 0]
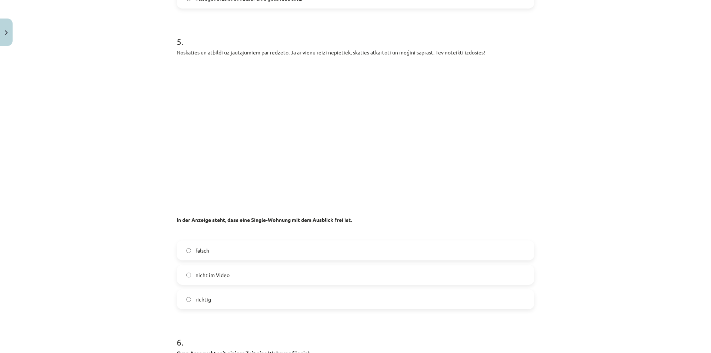
click at [282, 266] on div "falsch nicht im Video richtig" at bounding box center [355, 274] width 357 height 69
click at [282, 273] on label "nicht im Video" at bounding box center [355, 274] width 356 height 19
click at [284, 256] on label "falsch" at bounding box center [355, 250] width 356 height 19
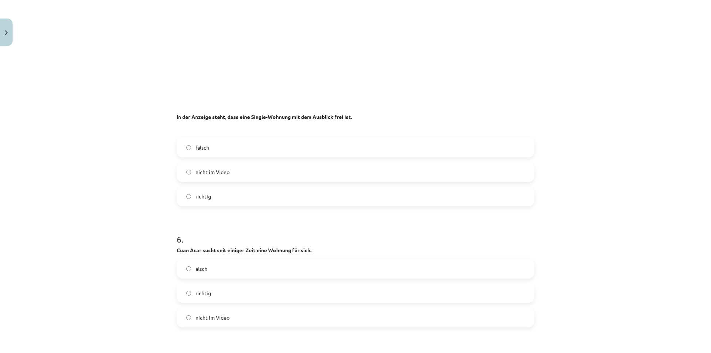
scroll to position [1120, 0]
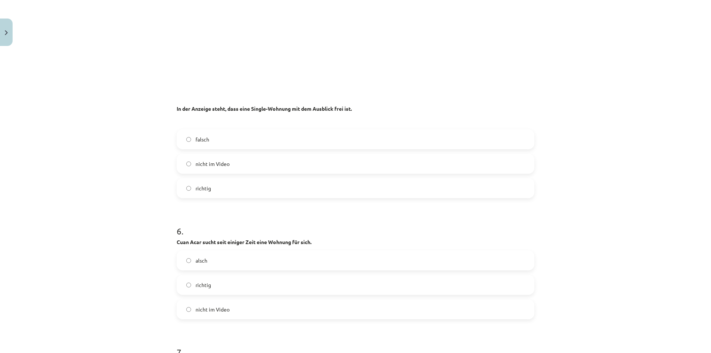
click at [282, 267] on label "alsch" at bounding box center [355, 260] width 356 height 19
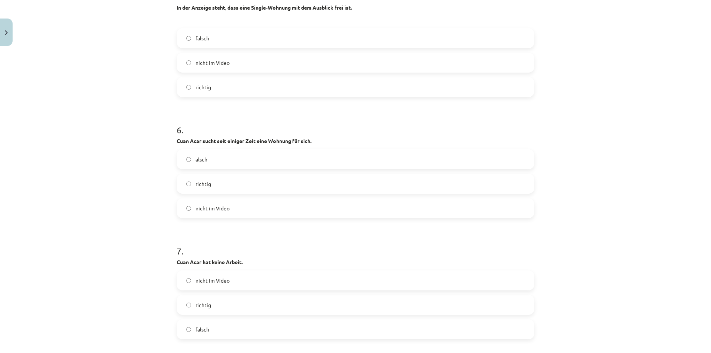
scroll to position [1231, 0]
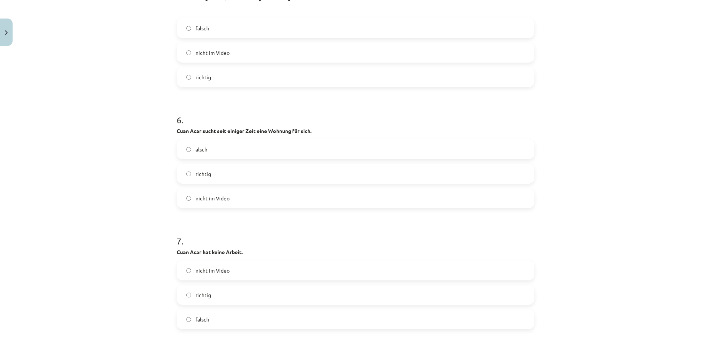
click at [277, 285] on div "richtig" at bounding box center [355, 295] width 357 height 20
click at [279, 295] on label "richtig" at bounding box center [355, 294] width 356 height 19
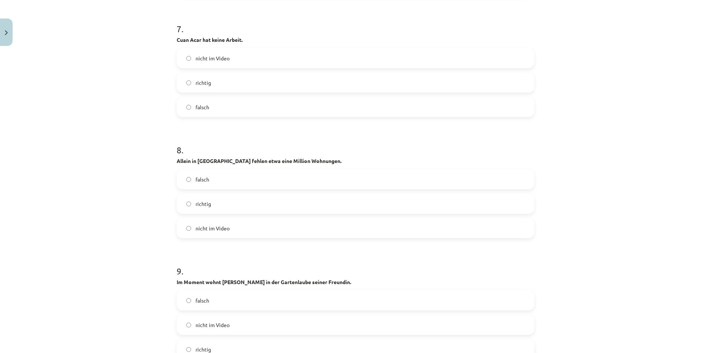
scroll to position [1453, 0]
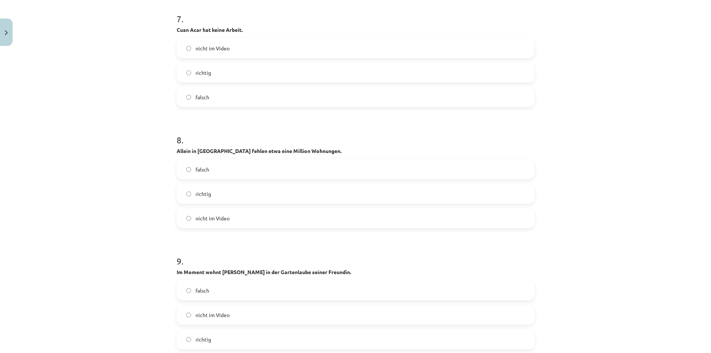
click at [259, 195] on label "richtig" at bounding box center [355, 193] width 356 height 19
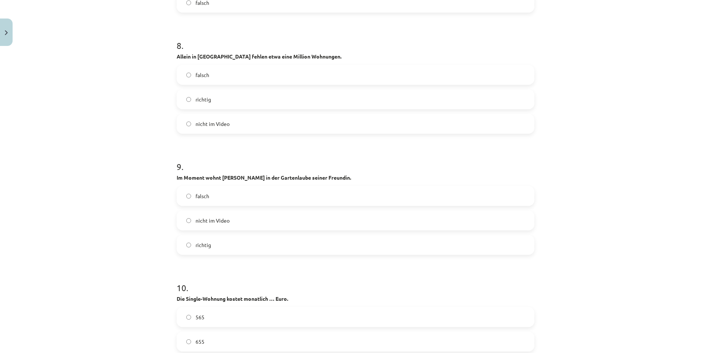
scroll to position [1564, 0]
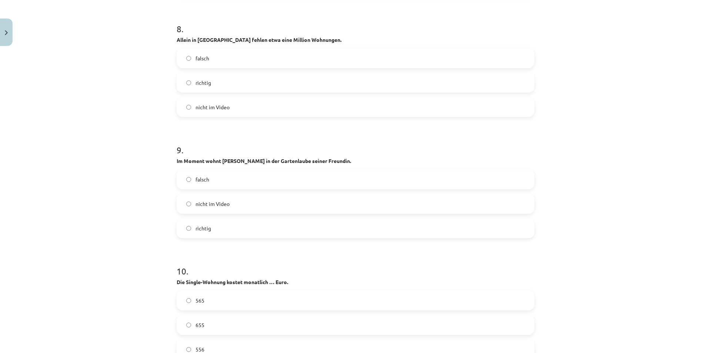
click at [251, 184] on label "falsch" at bounding box center [355, 179] width 356 height 19
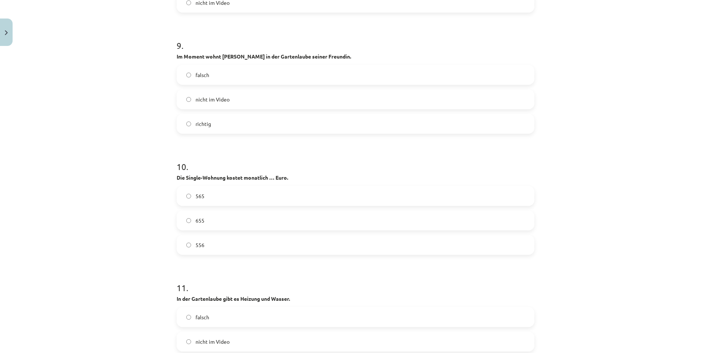
scroll to position [1675, 0]
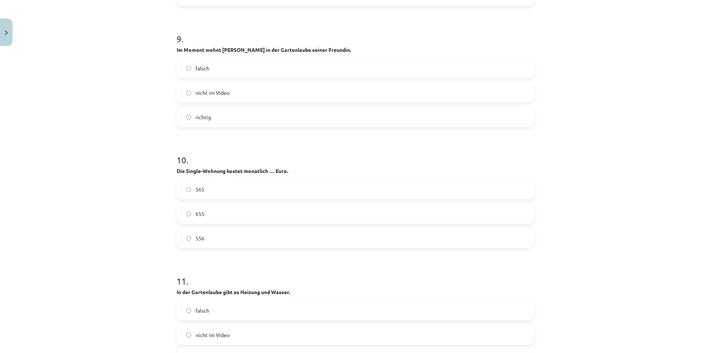
click at [266, 215] on label "655" at bounding box center [355, 213] width 356 height 19
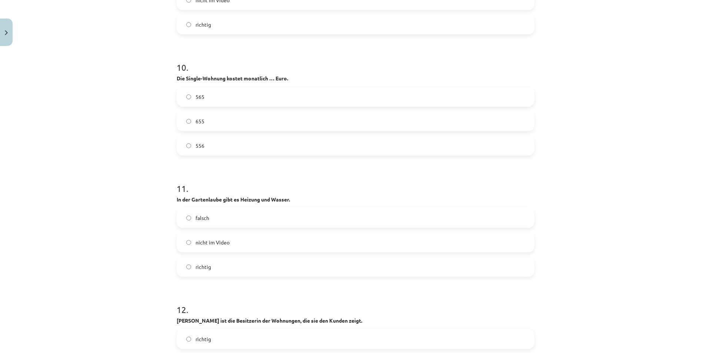
scroll to position [1786, 0]
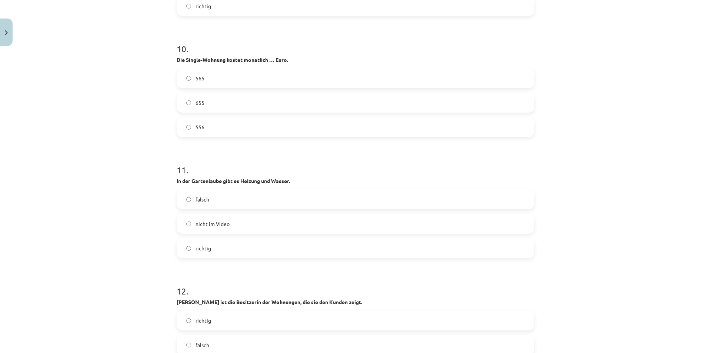
click at [266, 227] on label "nicht im Video" at bounding box center [355, 223] width 356 height 19
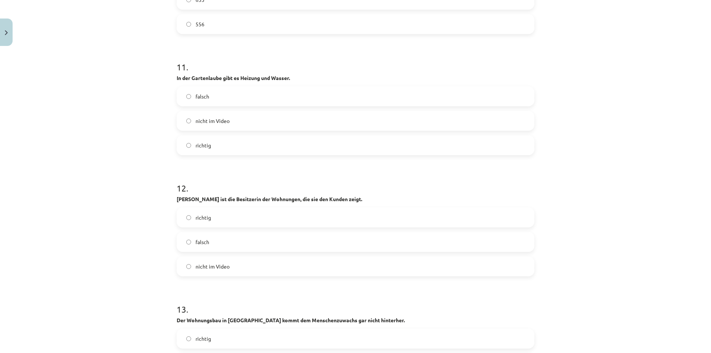
scroll to position [1897, 0]
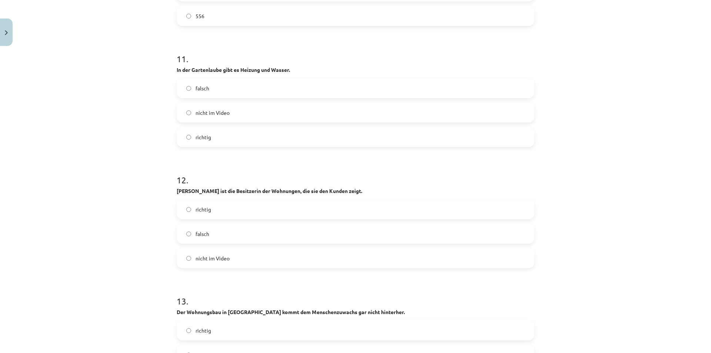
click at [266, 216] on label "richtig" at bounding box center [355, 209] width 356 height 19
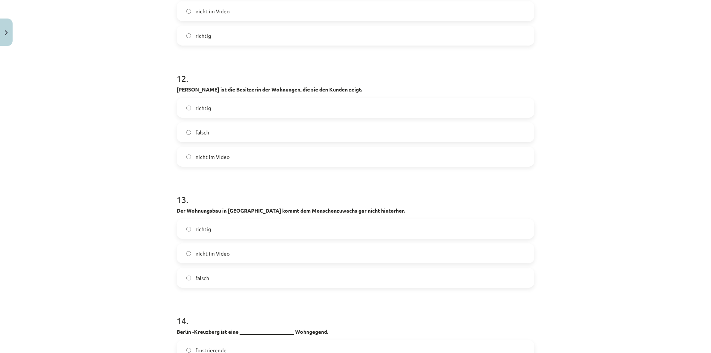
scroll to position [2008, 0]
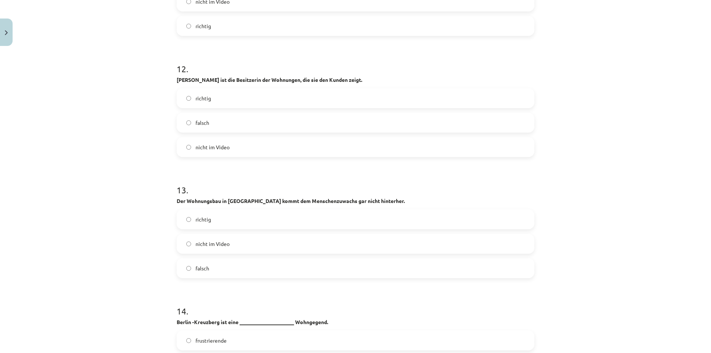
click at [258, 270] on label "falsch" at bounding box center [355, 268] width 356 height 19
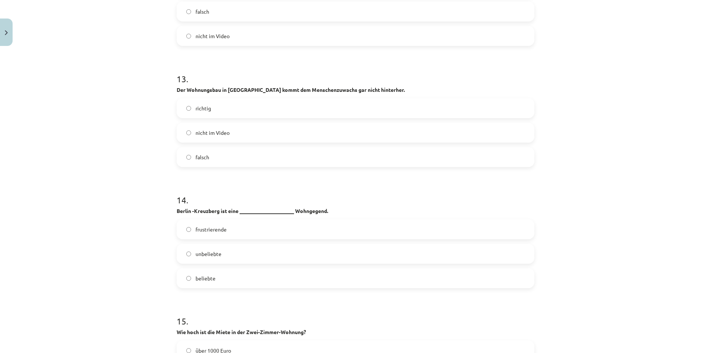
click at [260, 236] on label "frustrierende" at bounding box center [355, 229] width 356 height 19
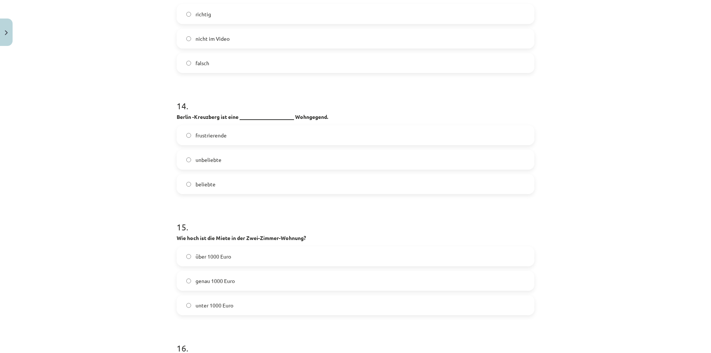
scroll to position [2230, 0]
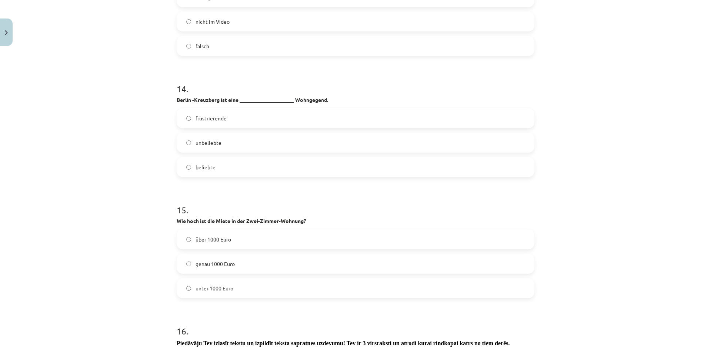
click at [260, 241] on label "über 1000 Euro" at bounding box center [355, 239] width 356 height 19
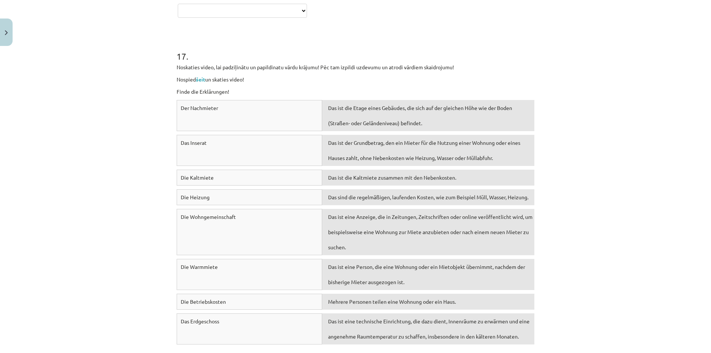
scroll to position [3306, 0]
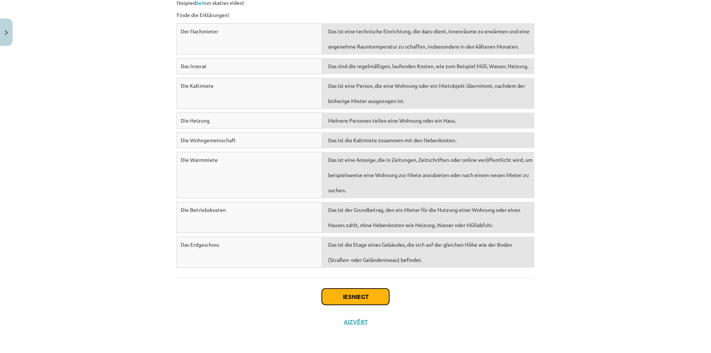
click at [361, 296] on button "Iesniegt" at bounding box center [355, 296] width 67 height 16
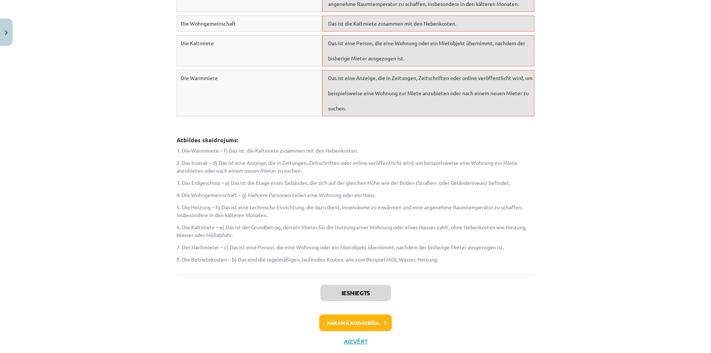
scroll to position [3547, 0]
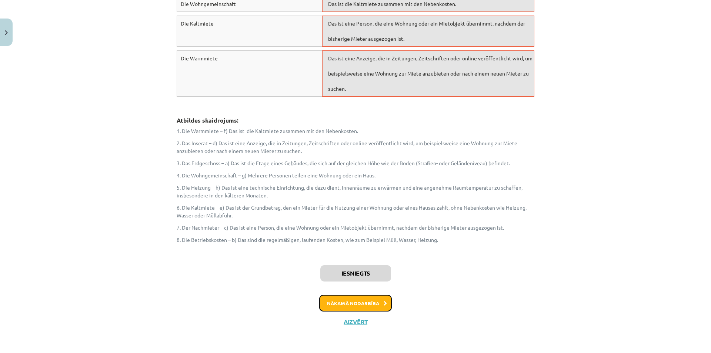
click at [359, 305] on button "Nākamā nodarbība" at bounding box center [355, 303] width 73 height 17
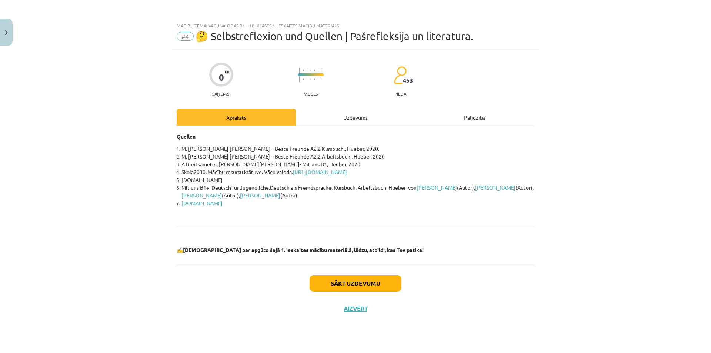
scroll to position [0, 0]
click at [345, 121] on div "Uzdevums" at bounding box center [355, 117] width 119 height 17
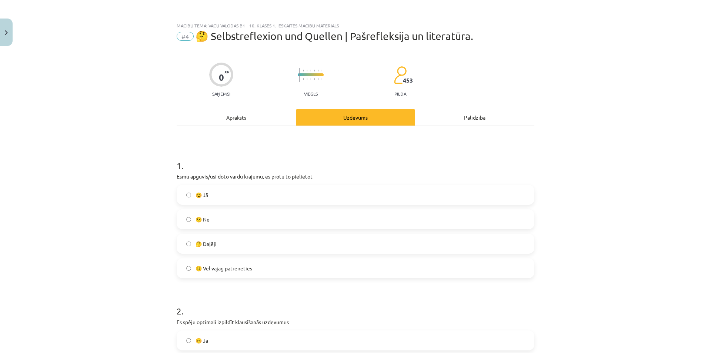
scroll to position [302, 0]
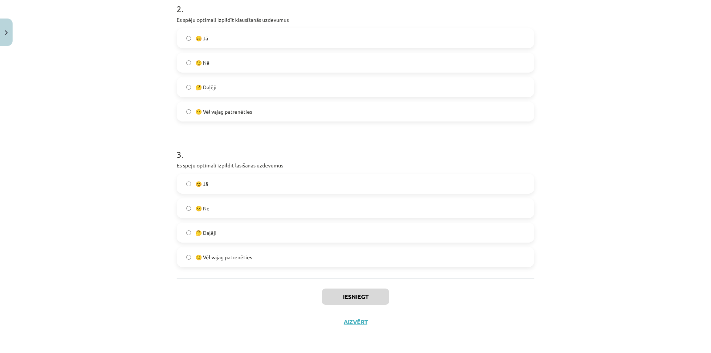
click at [228, 217] on div "😟 Nē" at bounding box center [355, 208] width 357 height 20
drag, startPoint x: 232, startPoint y: 193, endPoint x: 244, endPoint y: 203, distance: 15.2
click at [244, 203] on div "😊 Jā 😟 Nē 🤔 Daļēji 🙂 Vēl vajag patrenēties" at bounding box center [355, 220] width 357 height 93
click at [239, 183] on label "😊 Jā" at bounding box center [355, 183] width 356 height 19
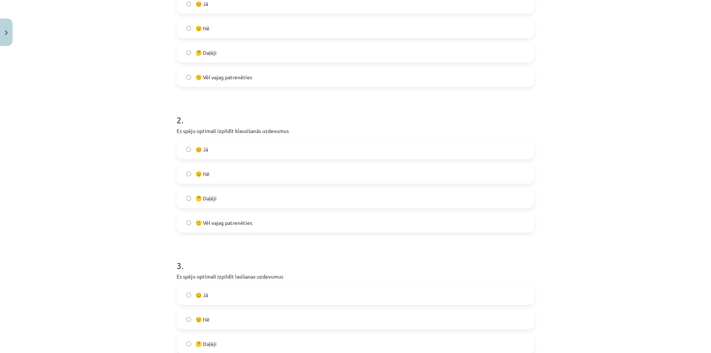
click at [239, 173] on label "😟 Nē" at bounding box center [355, 173] width 356 height 19
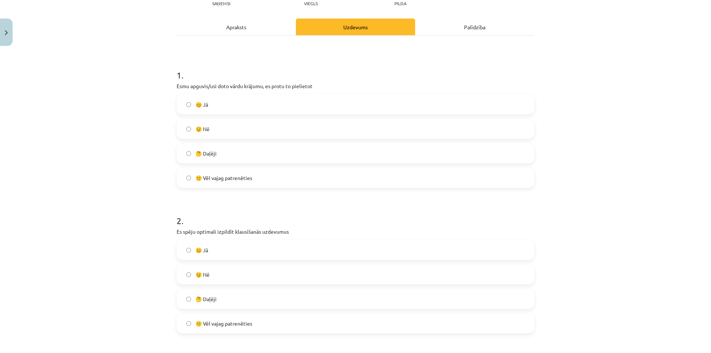
scroll to position [80, 0]
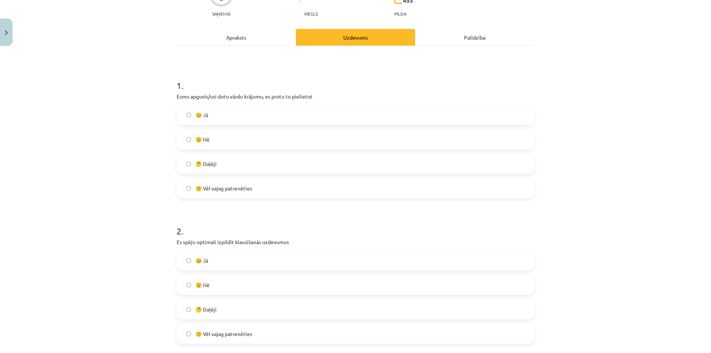
click at [242, 137] on label "😟 Nē" at bounding box center [355, 139] width 356 height 19
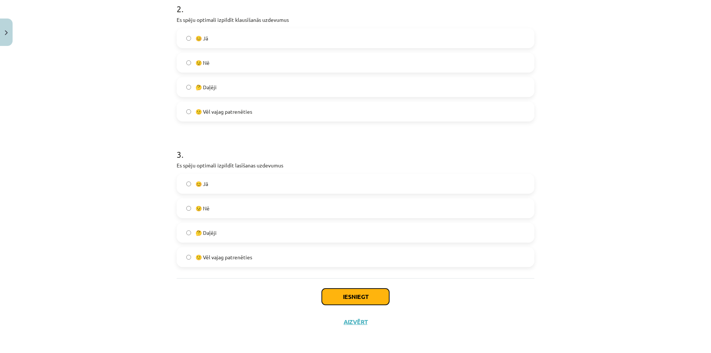
click at [348, 297] on button "Iesniegt" at bounding box center [355, 296] width 67 height 16
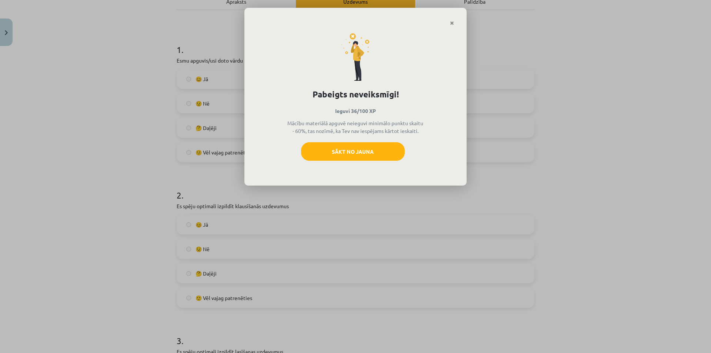
scroll to position [80, 0]
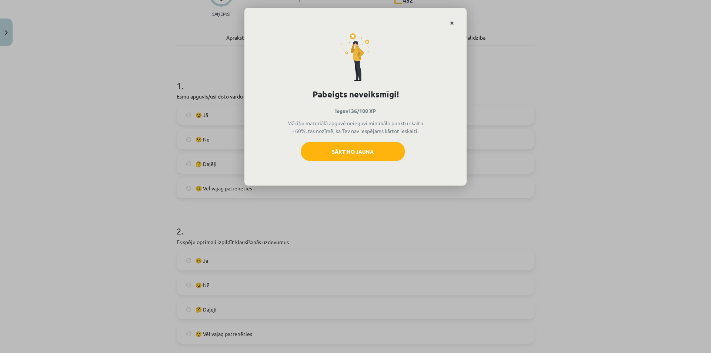
click at [447, 24] on link "Close" at bounding box center [451, 23] width 13 height 14
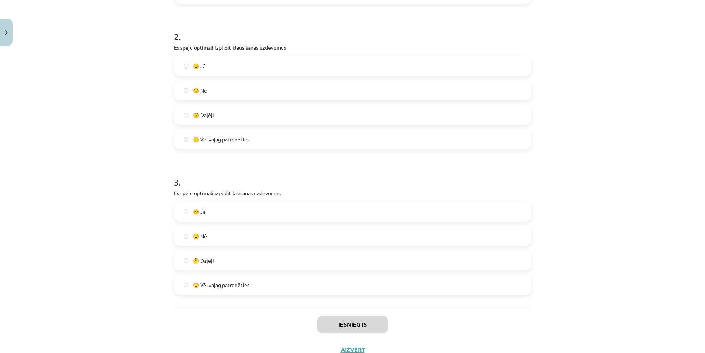
scroll to position [302, 0]
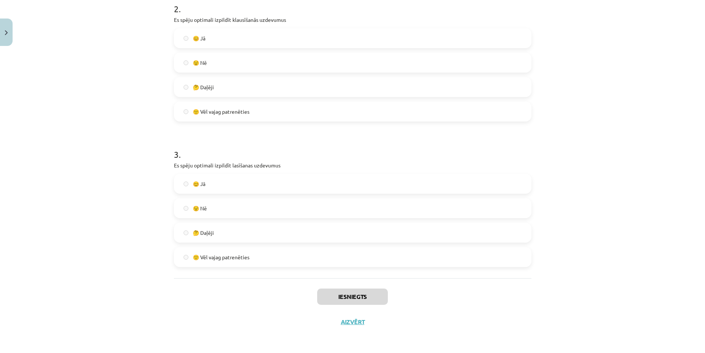
click at [354, 328] on div "Iesniegts Aizvērt" at bounding box center [352, 304] width 357 height 52
click at [355, 319] on button "Aizvērt" at bounding box center [353, 321] width 28 height 7
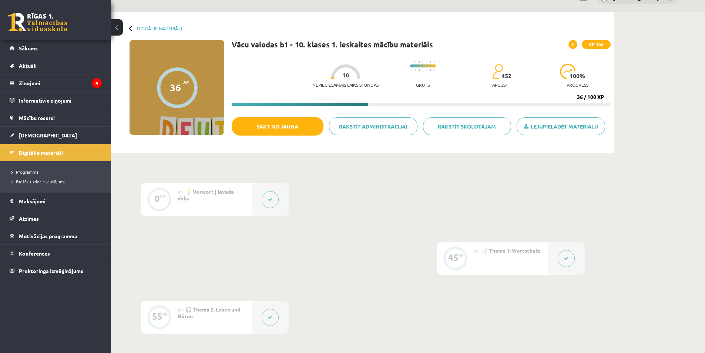
scroll to position [0, 0]
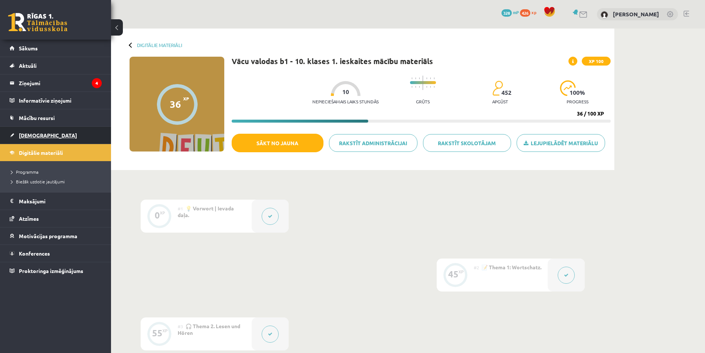
click at [57, 134] on link "[DEMOGRAPHIC_DATA]" at bounding box center [56, 135] width 92 height 17
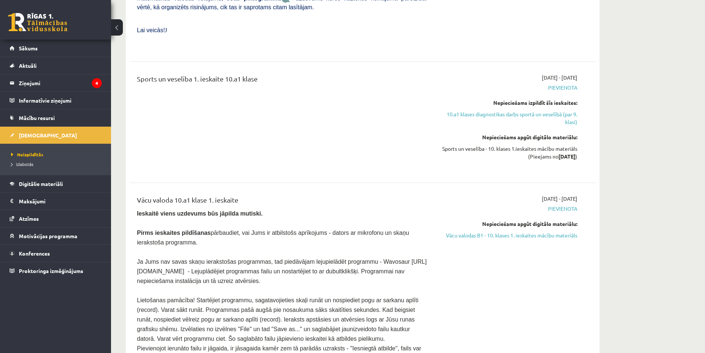
scroll to position [1110, 0]
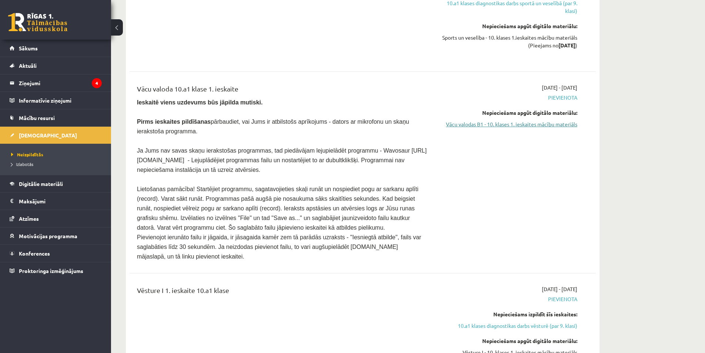
click at [474, 120] on link "Vācu valodas B1 - 10. klases 1. ieskaites mācību materiāls" at bounding box center [508, 124] width 140 height 8
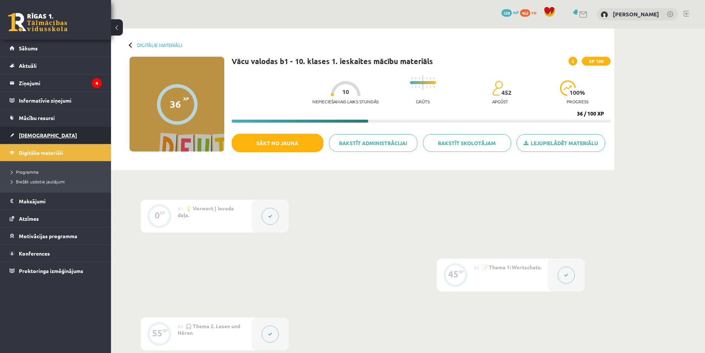
click at [61, 134] on link "[DEMOGRAPHIC_DATA]" at bounding box center [56, 135] width 92 height 17
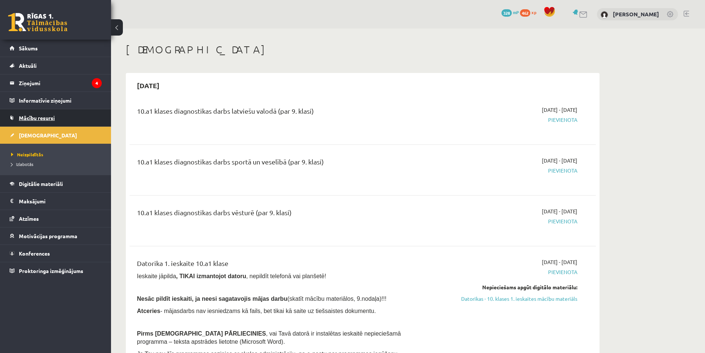
click at [63, 120] on link "Mācību resursi" at bounding box center [56, 117] width 92 height 17
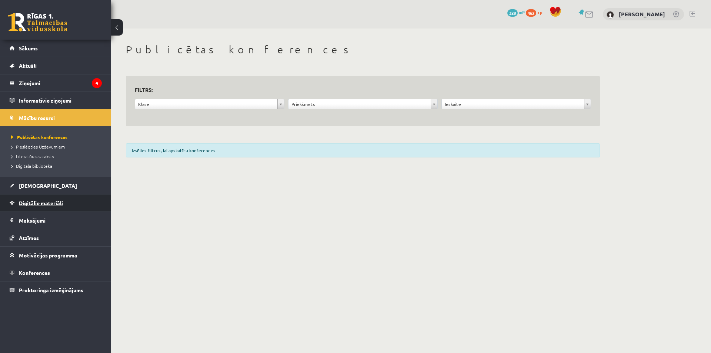
click at [68, 198] on link "Digitālie materiāli" at bounding box center [56, 202] width 92 height 17
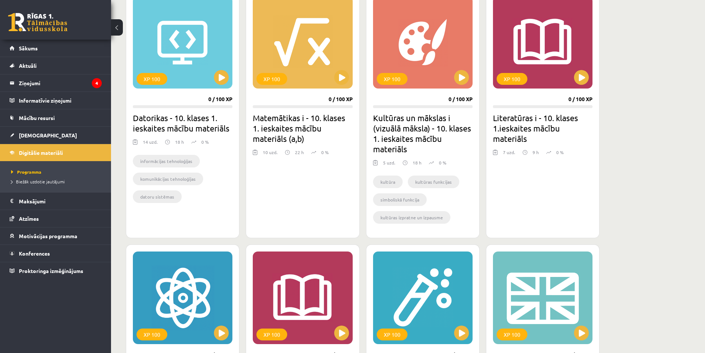
scroll to position [111, 0]
